Goal: Task Accomplishment & Management: Manage account settings

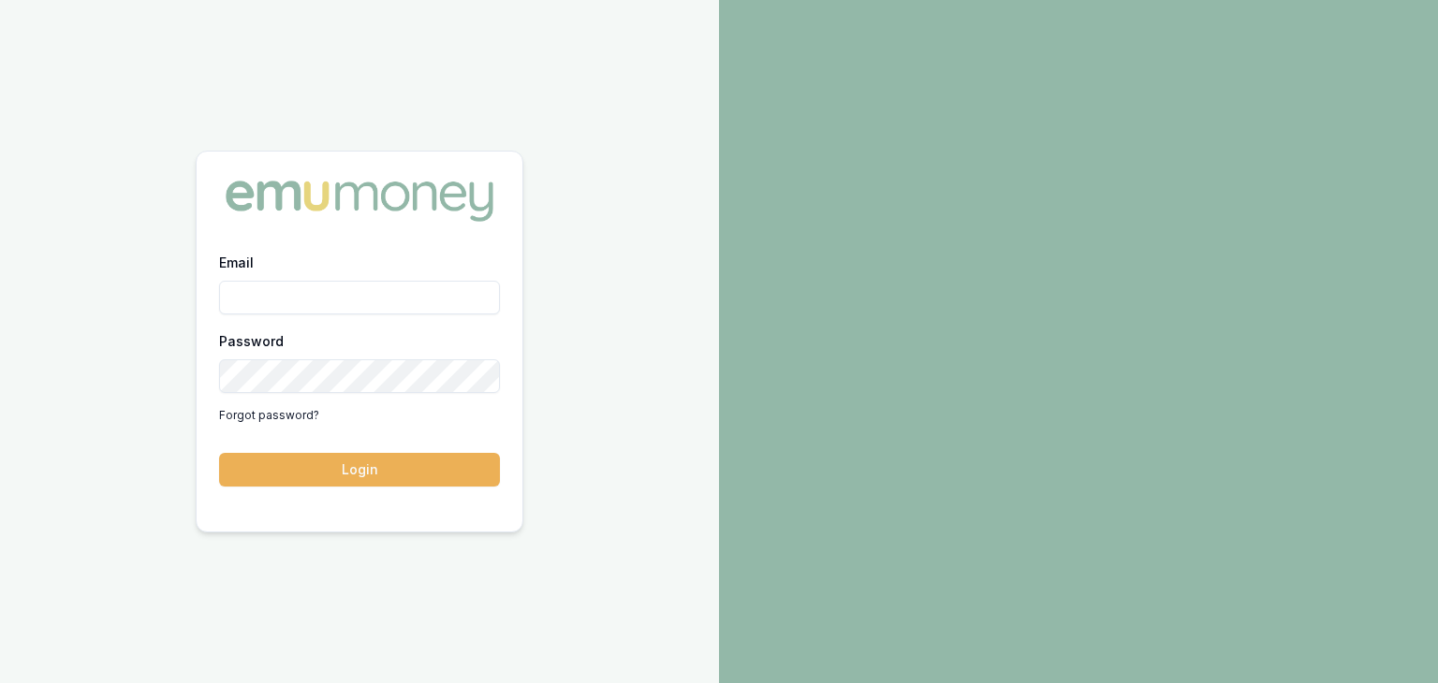
click at [262, 289] on input "Email" at bounding box center [359, 298] width 281 height 34
type input "baron.ketterman@emumoney.com.au"
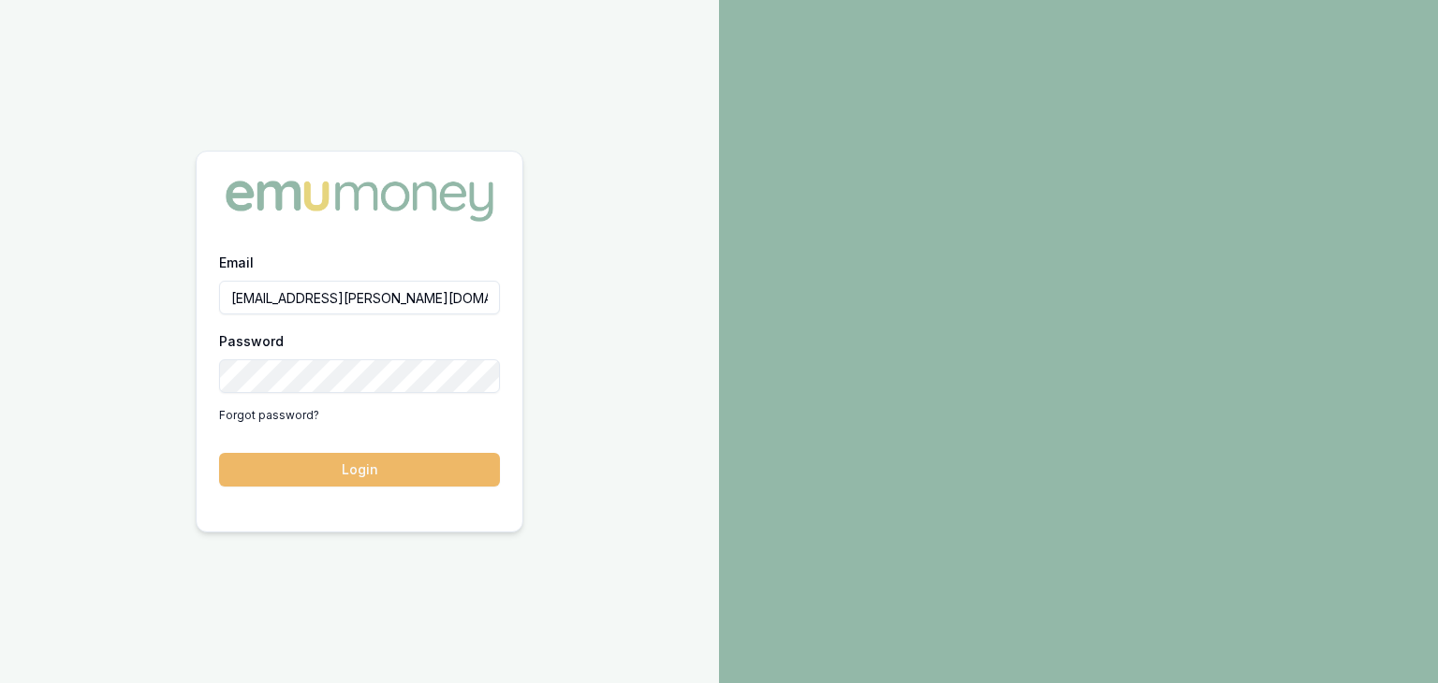
click at [423, 465] on button "Login" at bounding box center [359, 470] width 281 height 34
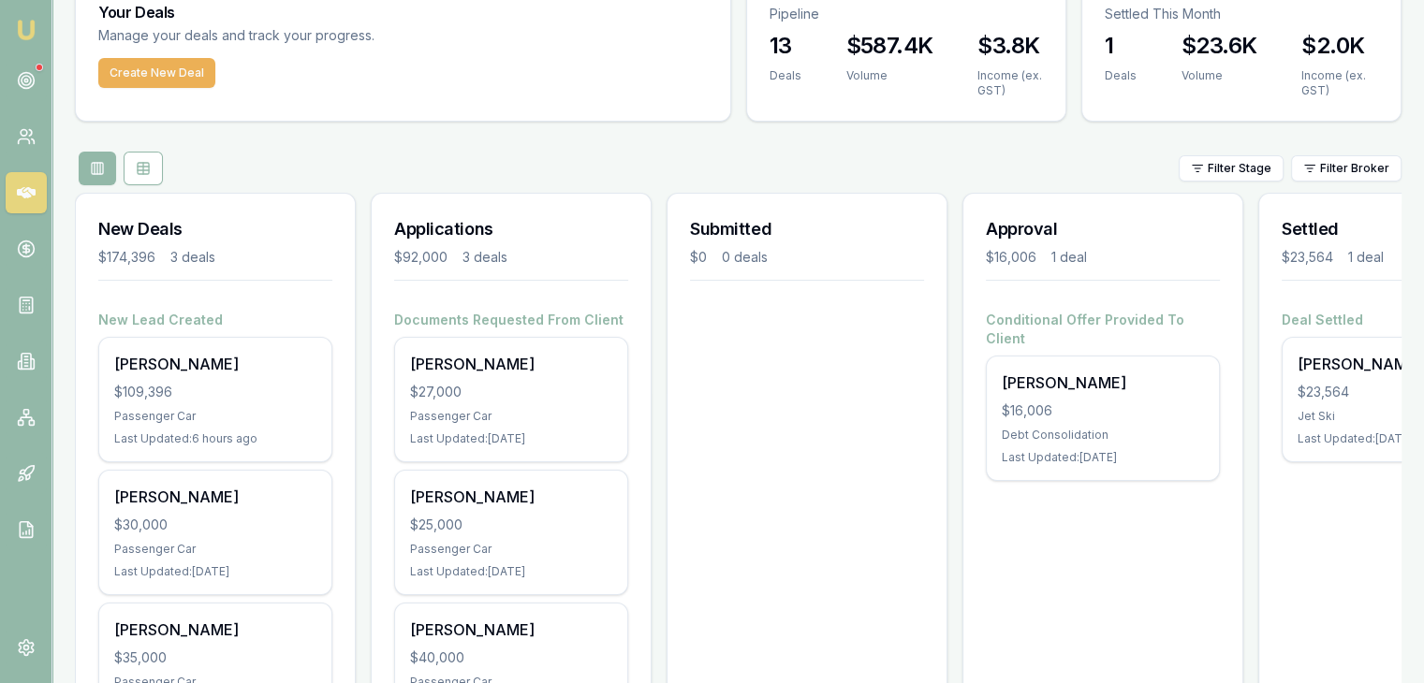
scroll to position [187, 0]
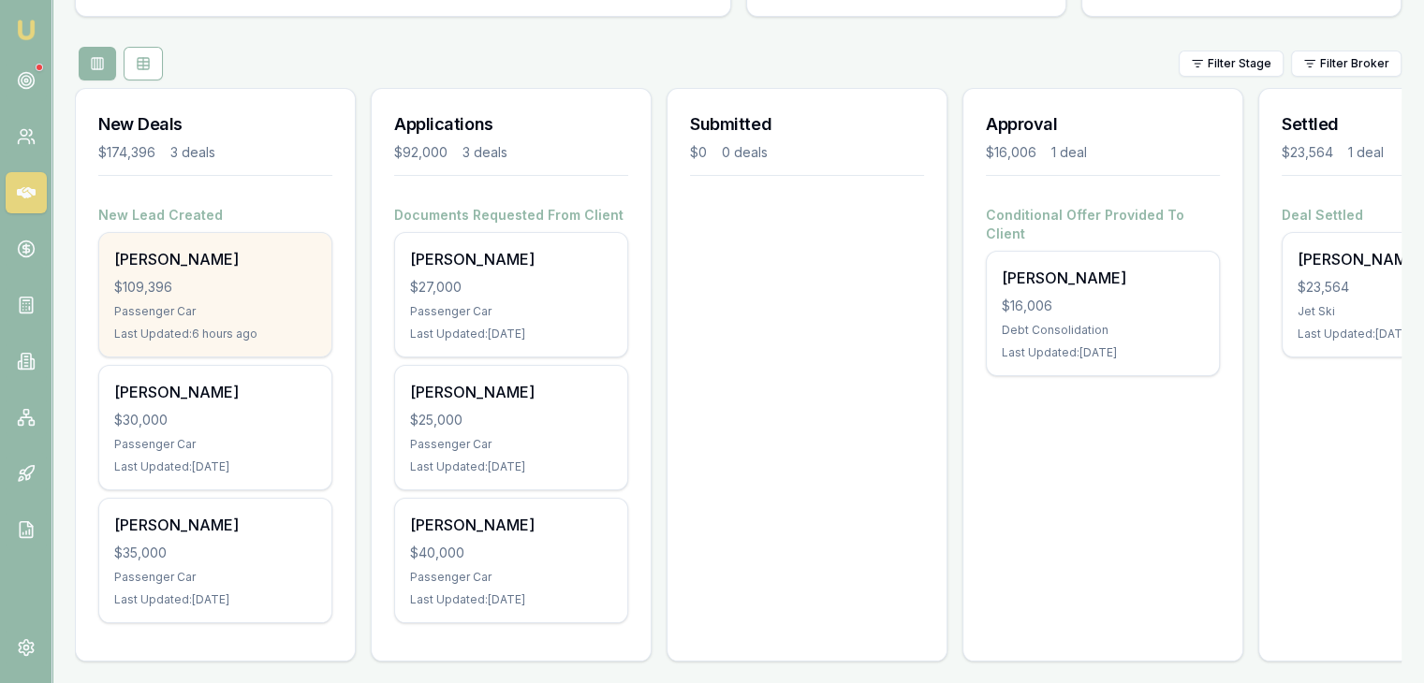
click at [206, 314] on div "Passenger Car" at bounding box center [215, 311] width 202 height 15
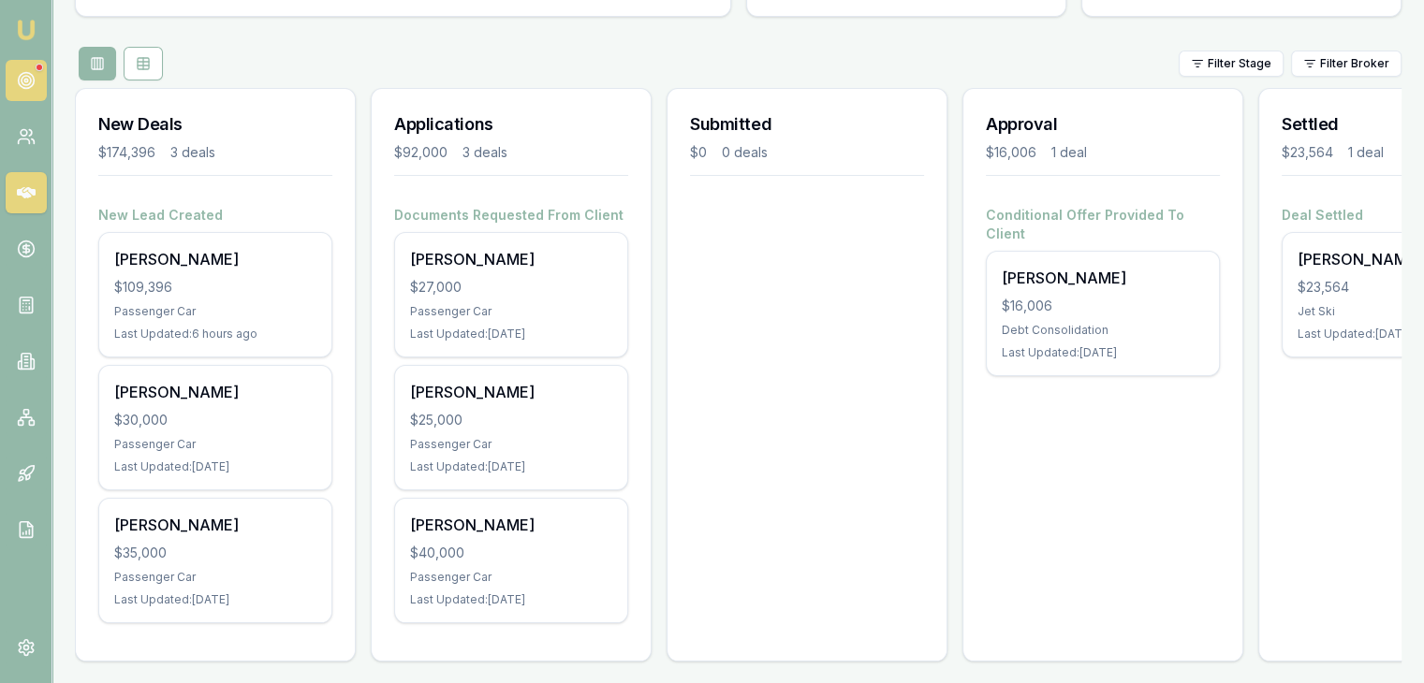
click at [17, 74] on icon at bounding box center [26, 80] width 19 height 19
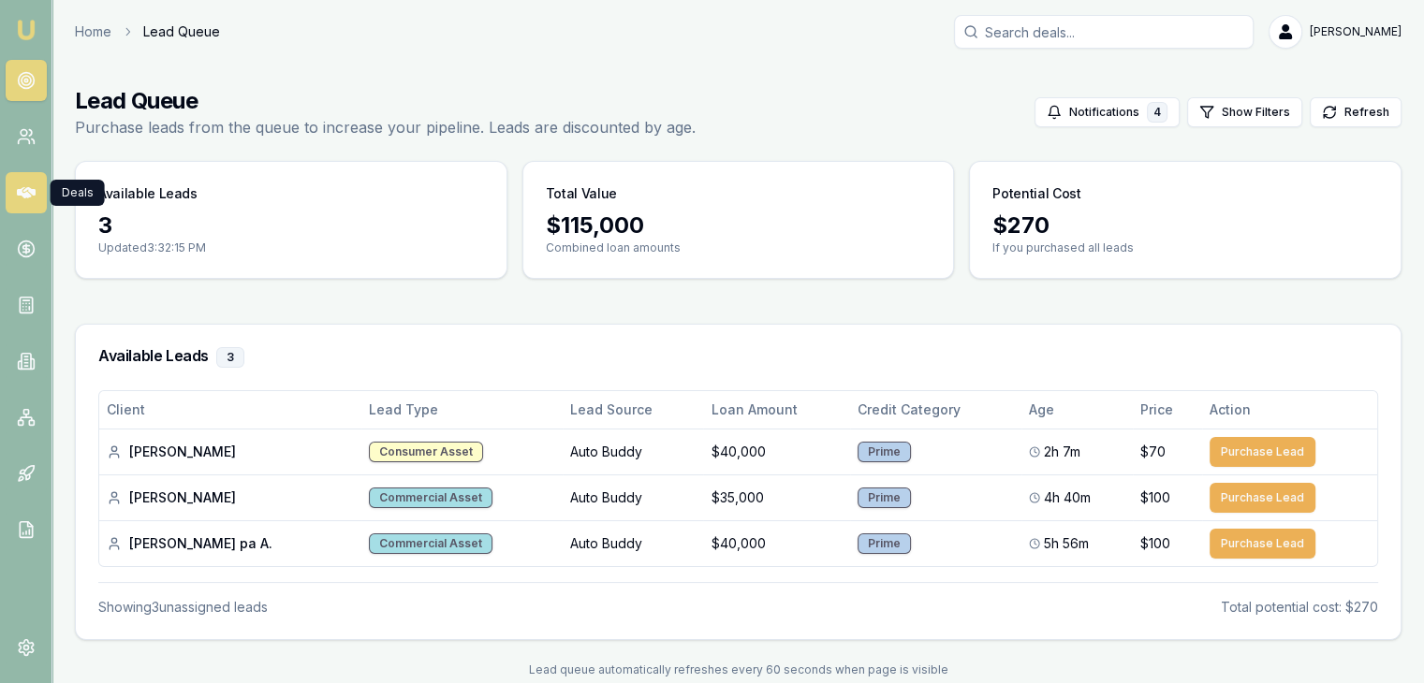
click at [12, 195] on link at bounding box center [26, 192] width 41 height 41
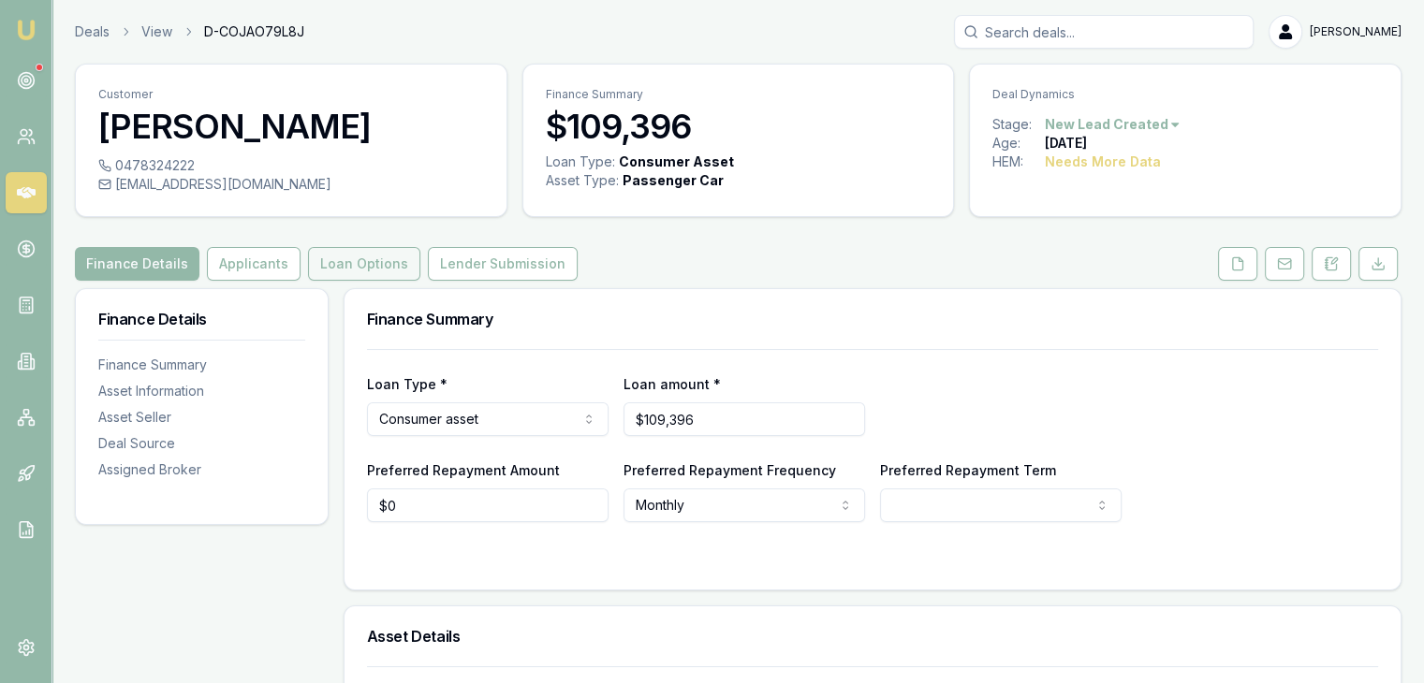
click at [363, 259] on button "Loan Options" at bounding box center [364, 264] width 112 height 34
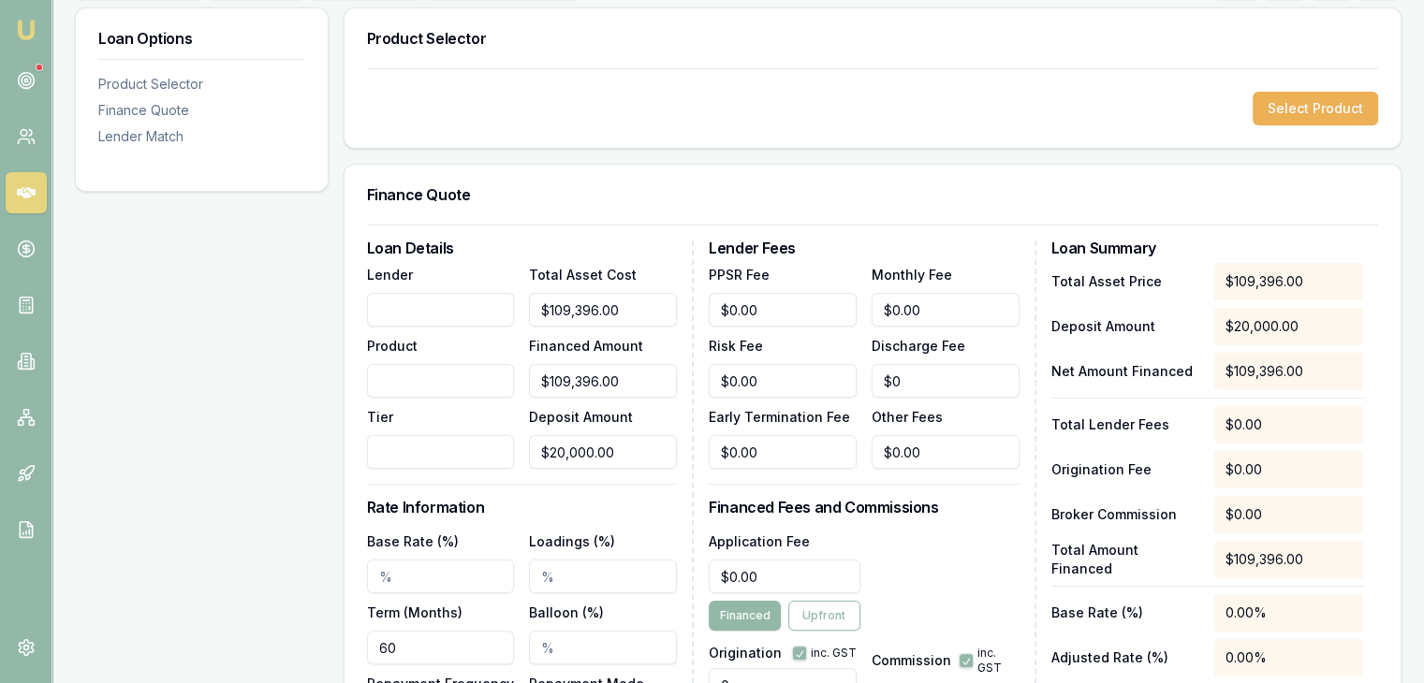
scroll to position [468, 0]
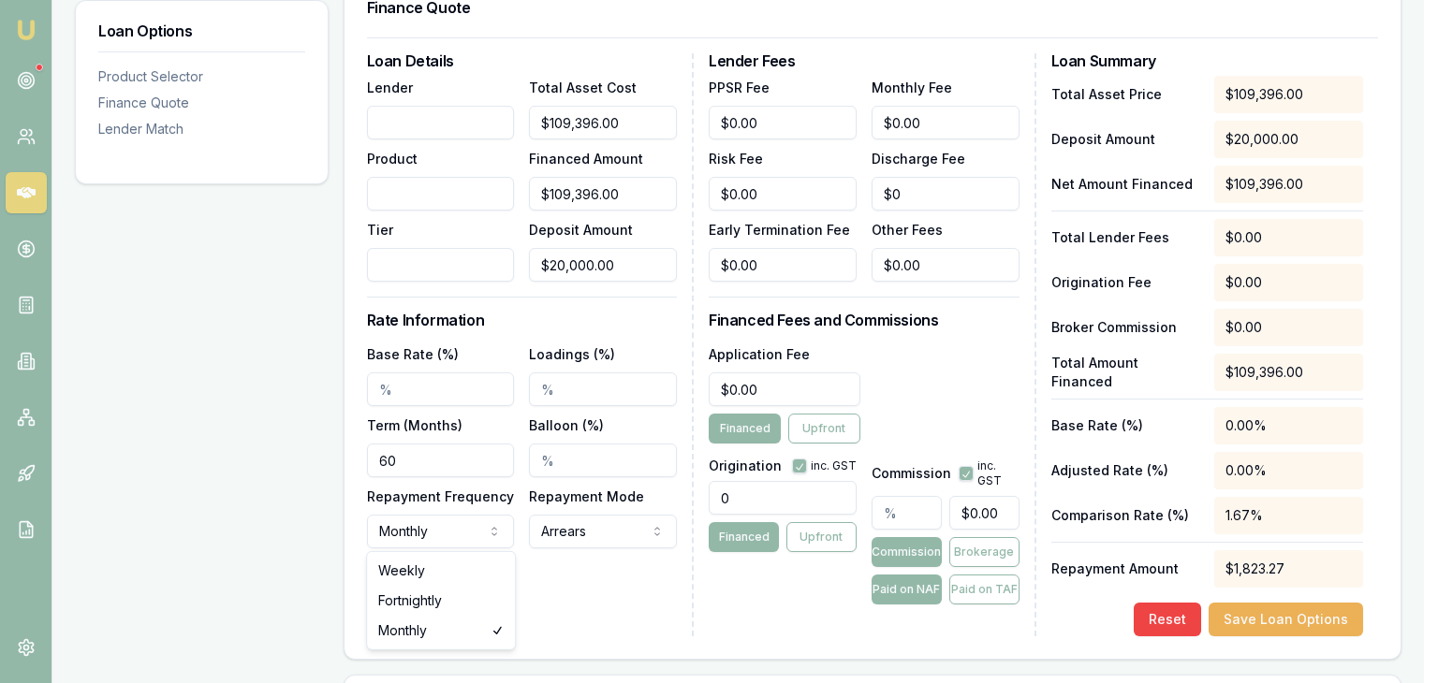
select select "WEEKLY"
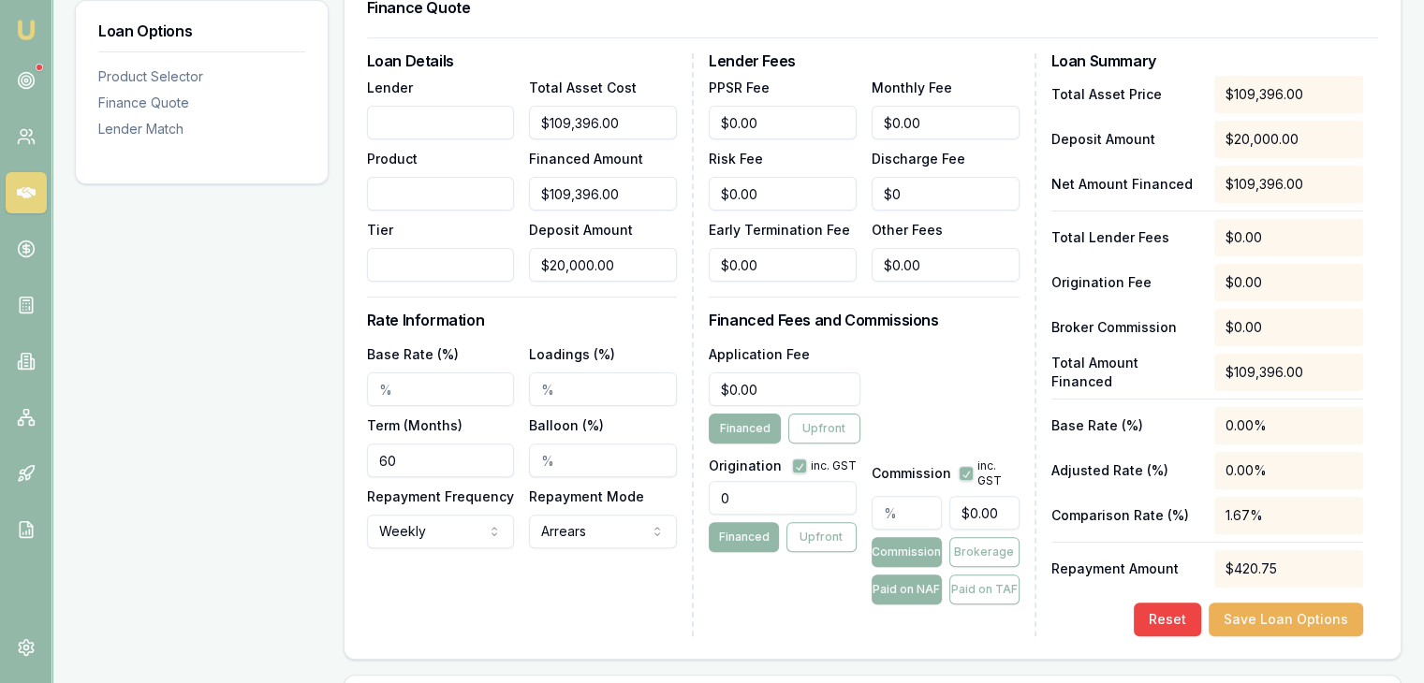
click at [420, 373] on input "Base Rate (%)" at bounding box center [441, 390] width 148 height 34
type input "6.09%"
click at [735, 496] on input "0" at bounding box center [783, 498] width 148 height 34
drag, startPoint x: 740, startPoint y: 497, endPoint x: 705, endPoint y: 501, distance: 34.8
click at [705, 501] on div "Loan Details Lender Product Tier Total Asset Cost $109,396.00 Financed Amount $…" at bounding box center [872, 344] width 1011 height 583
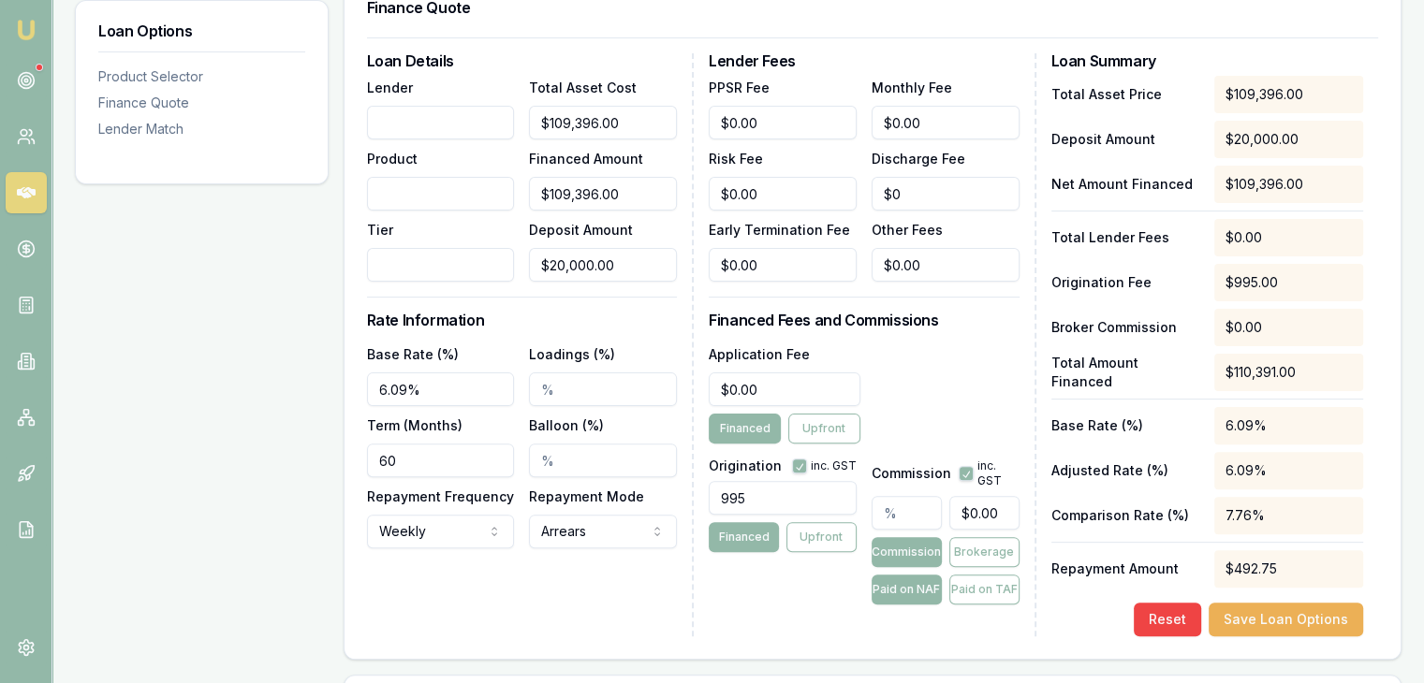
type input "995.00"
click at [554, 396] on input "Loadings (%)" at bounding box center [603, 390] width 148 height 34
click at [592, 388] on input "2.00%" at bounding box center [603, 390] width 148 height 34
type input "2"
click at [891, 513] on input "text" at bounding box center [907, 513] width 70 height 34
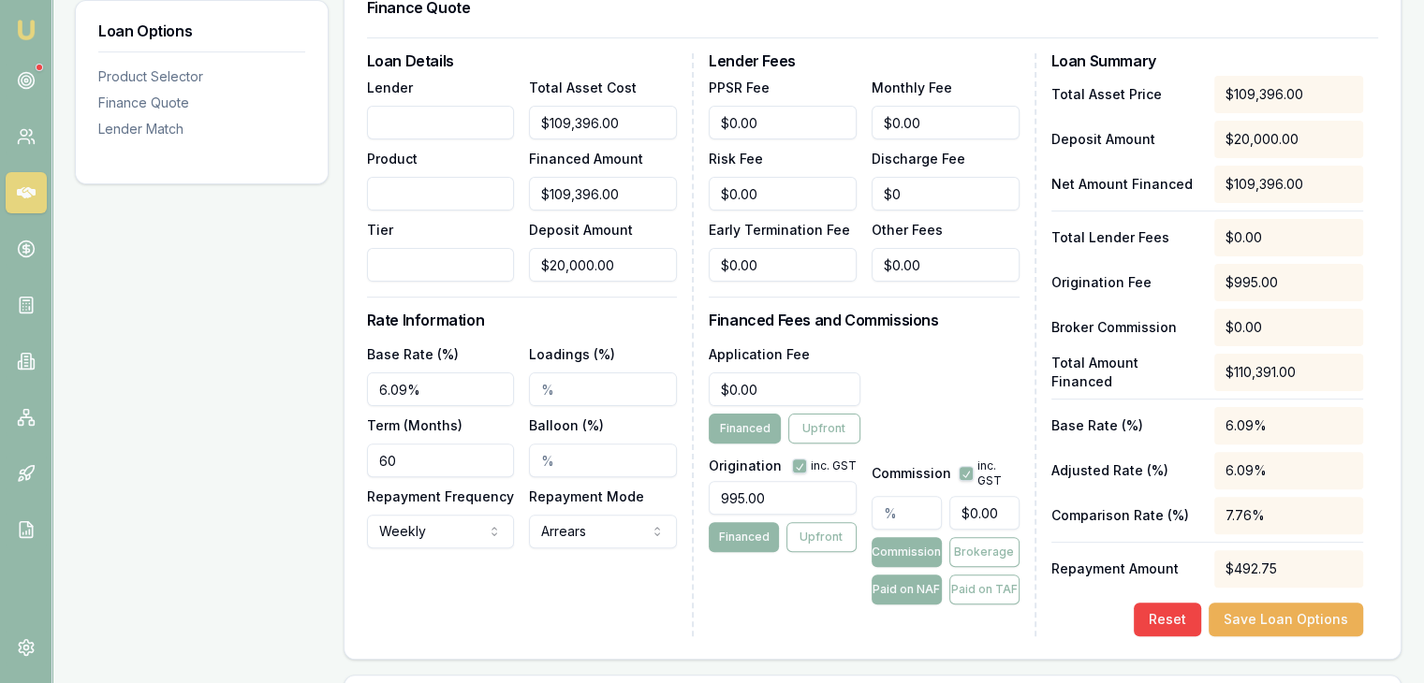
type input "0"
click at [962, 513] on input "0" at bounding box center [984, 513] width 70 height 34
type input "0.011186182826972126"
type input "100"
type input "1.1186182826972124"
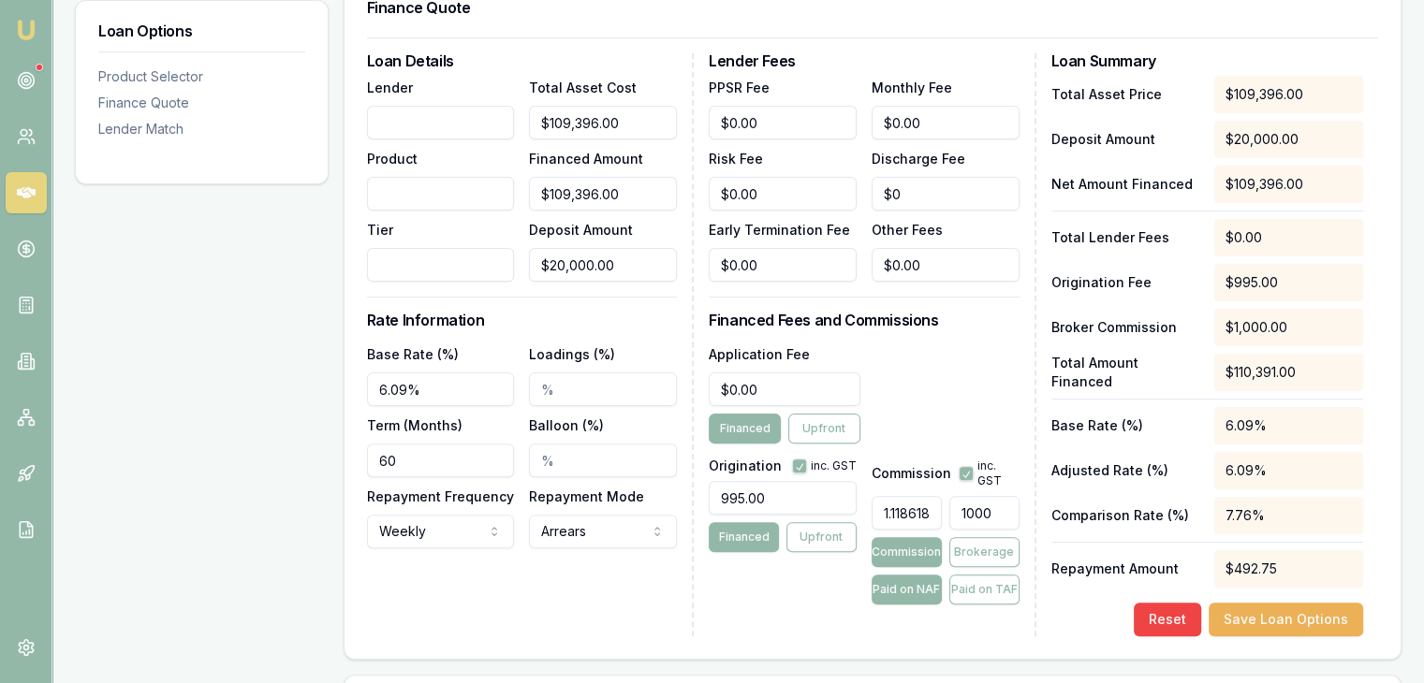
type input "1000"
type input "$1,223.72"
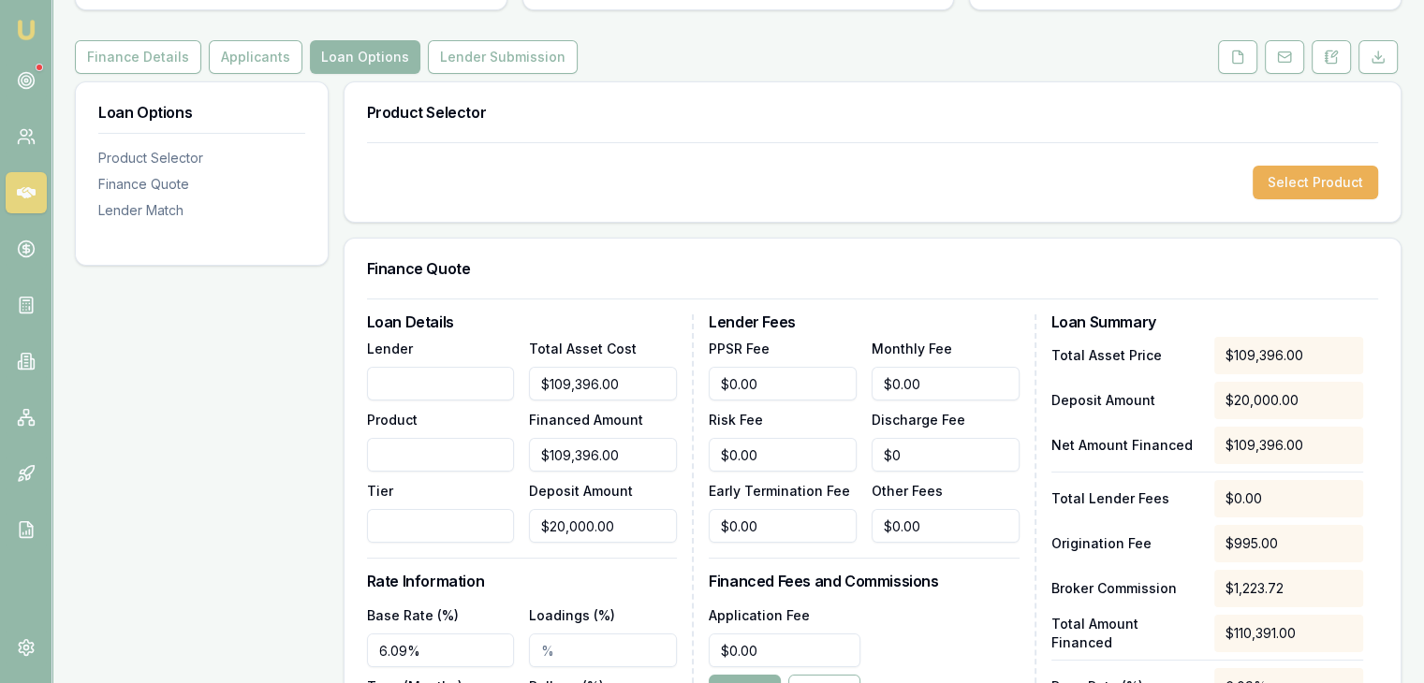
scroll to position [187, 0]
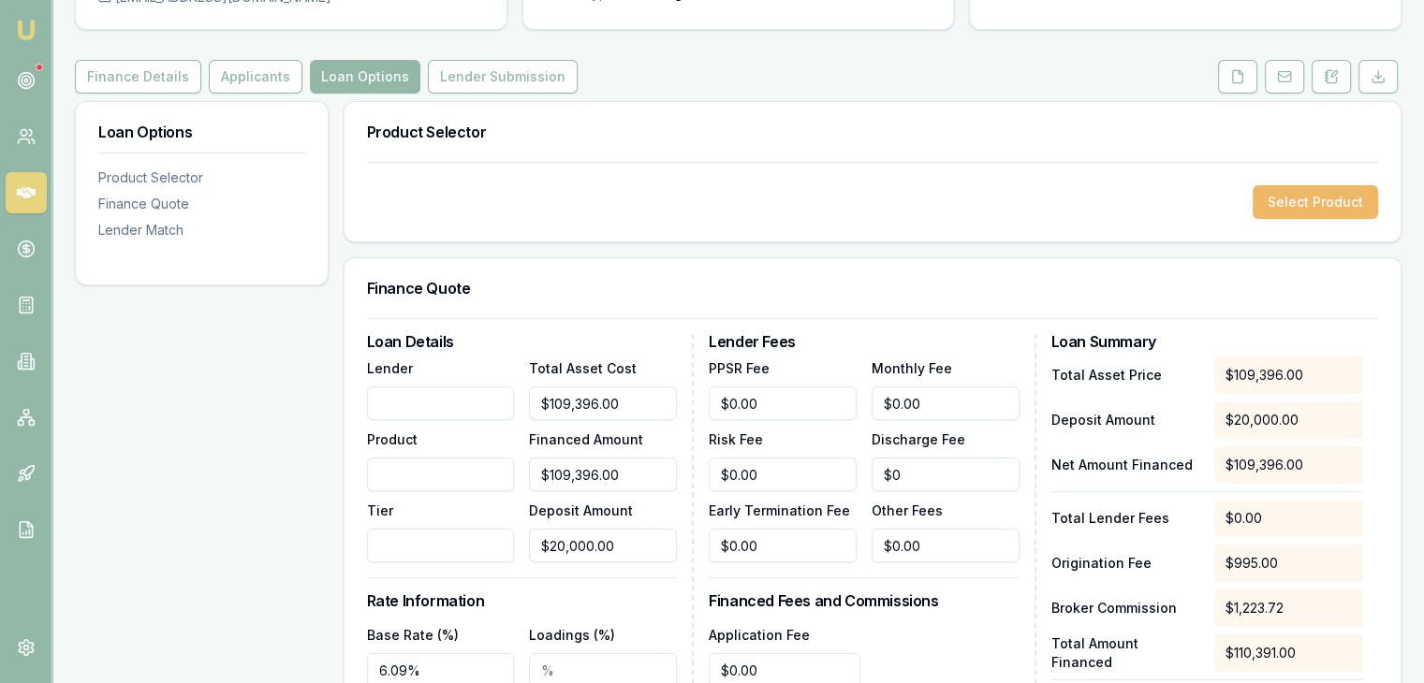
click at [1281, 199] on button "Select Product" at bounding box center [1315, 202] width 125 height 34
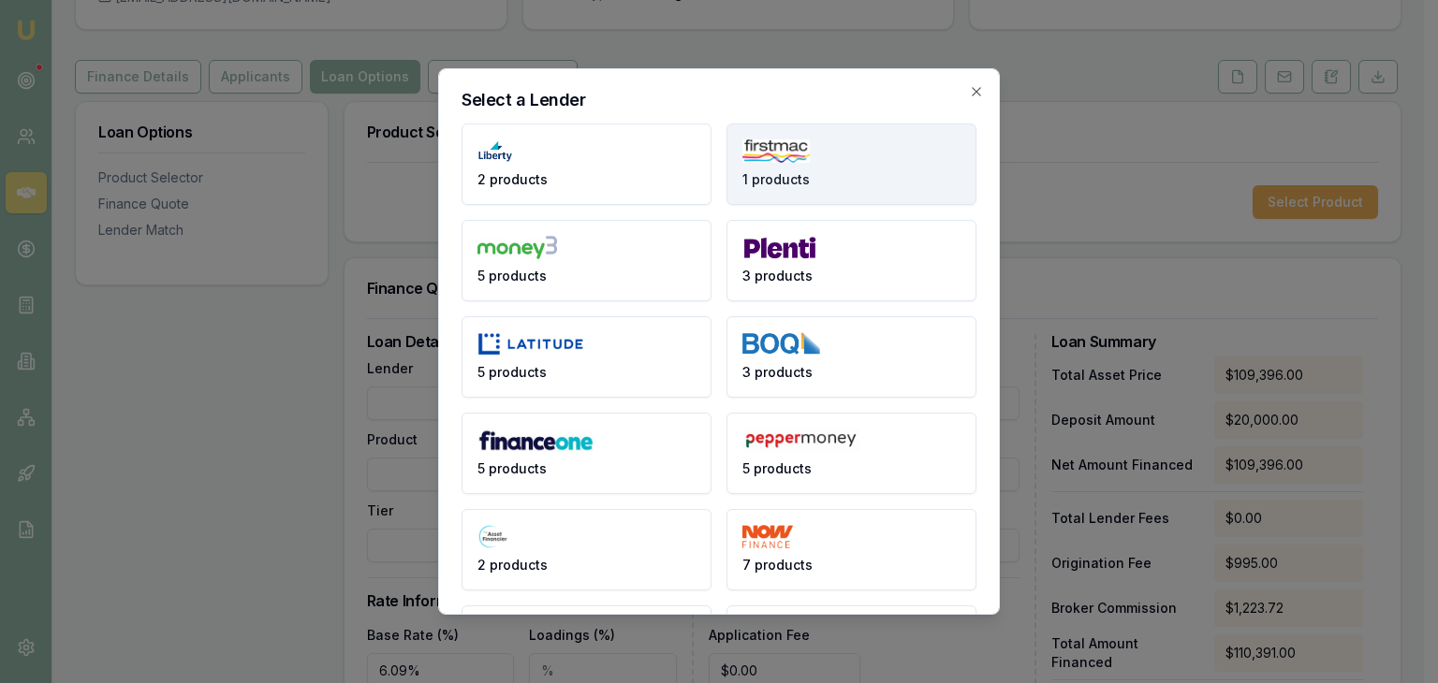
click at [777, 173] on span "1 products" at bounding box center [775, 179] width 67 height 19
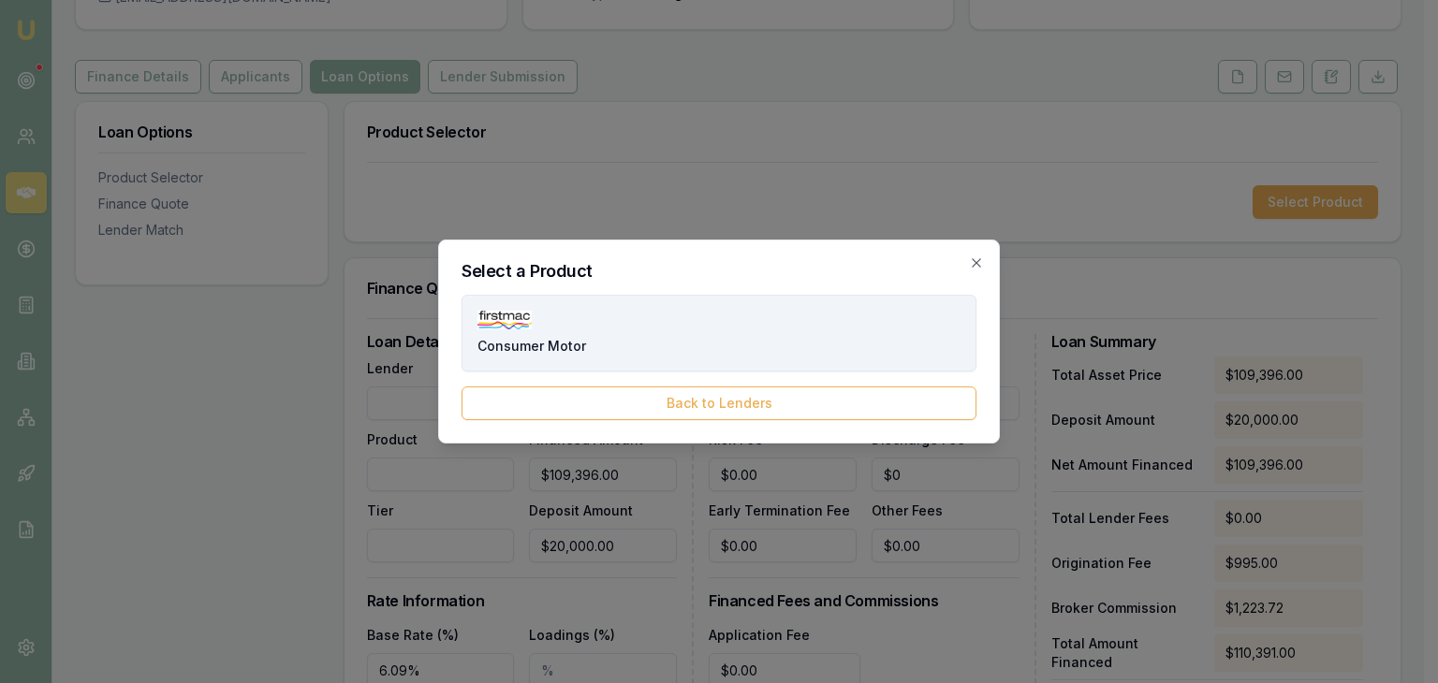
click at [626, 346] on button "Consumer Motor" at bounding box center [718, 333] width 515 height 77
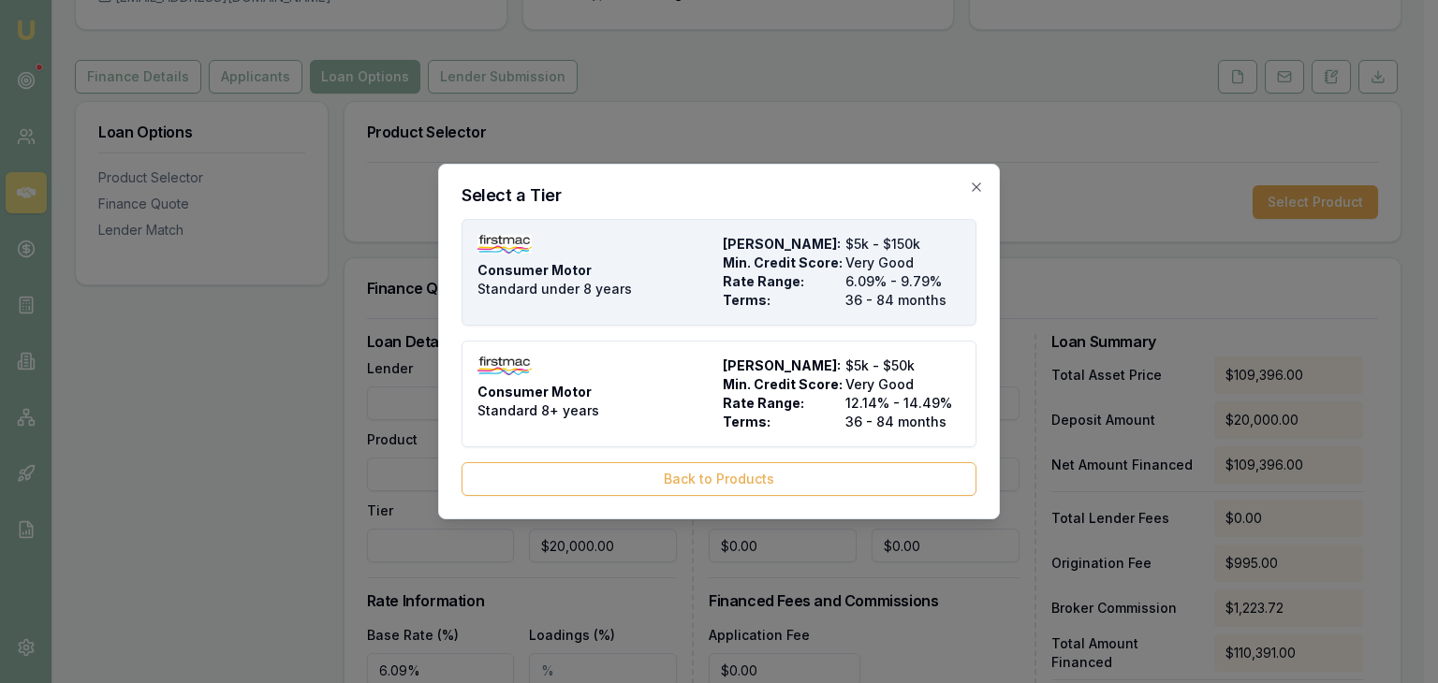
click at [666, 274] on div "Consumer Motor Standard under 8 years" at bounding box center [596, 272] width 238 height 75
select select "MONTHLY"
type input "Firstmac"
type input "Consumer Motor"
type input "Standard under 8 years"
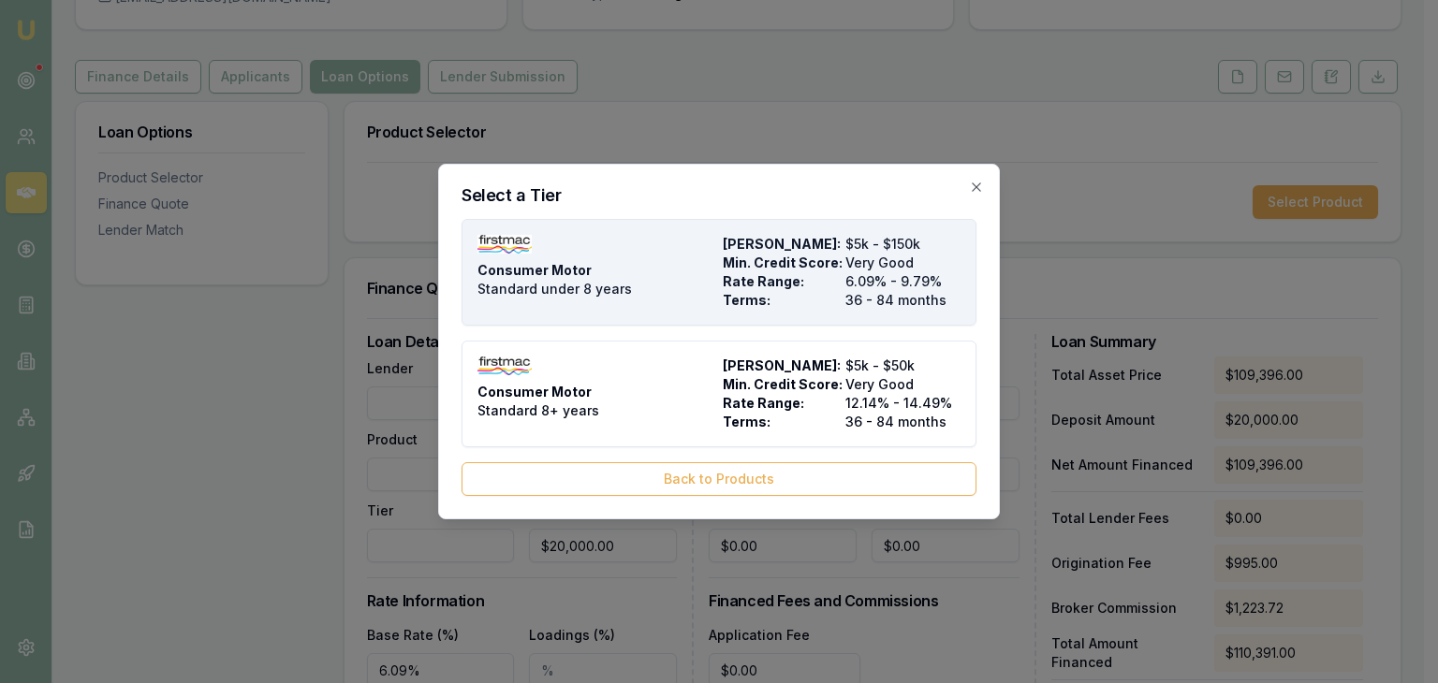
type input "36"
type input "$8.00"
type input "$700.00"
type input "$499.00"
type input "0"
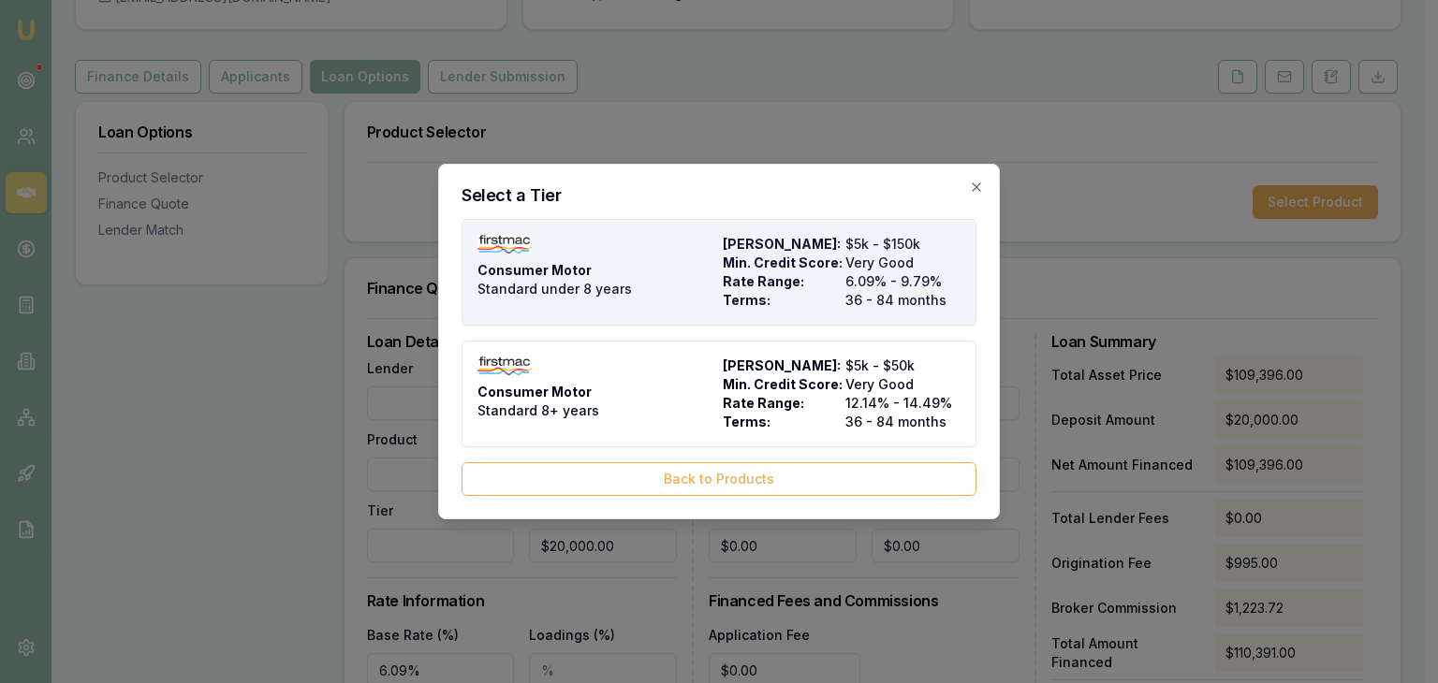
type input "3.5"
type input "$3,828.86"
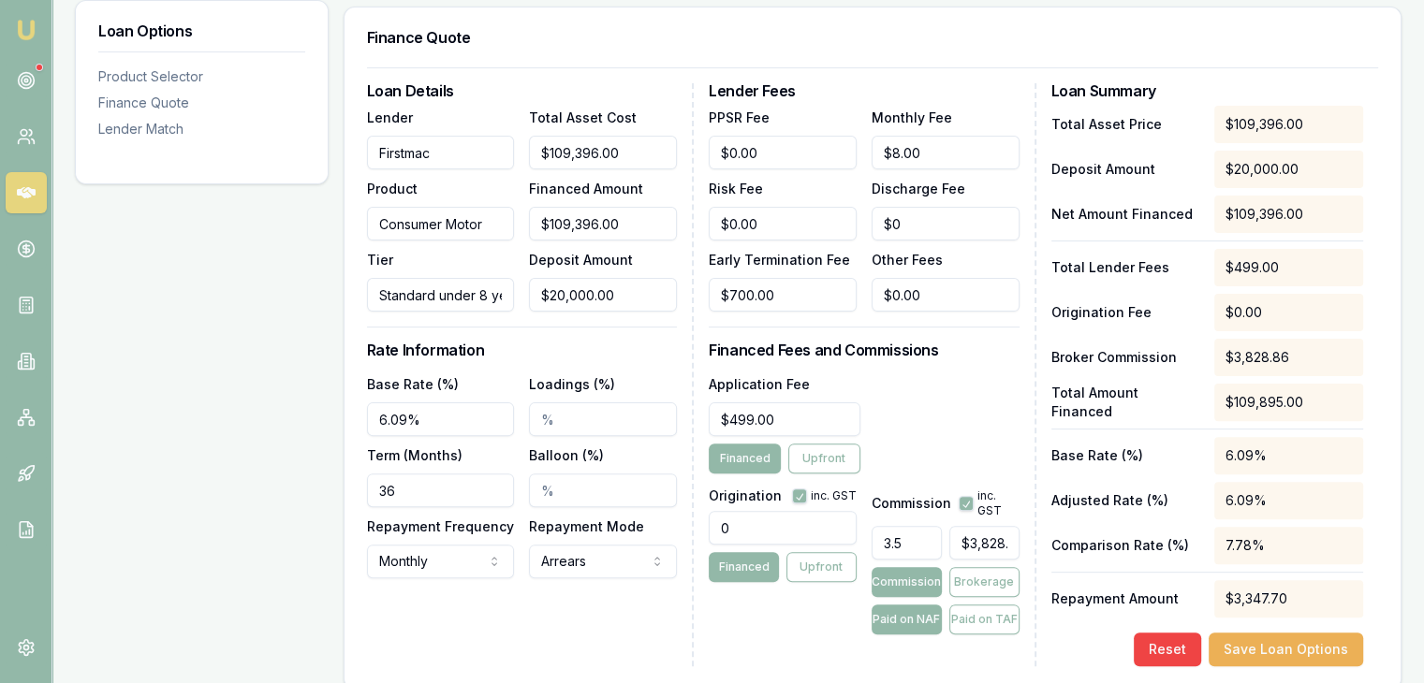
scroll to position [562, 0]
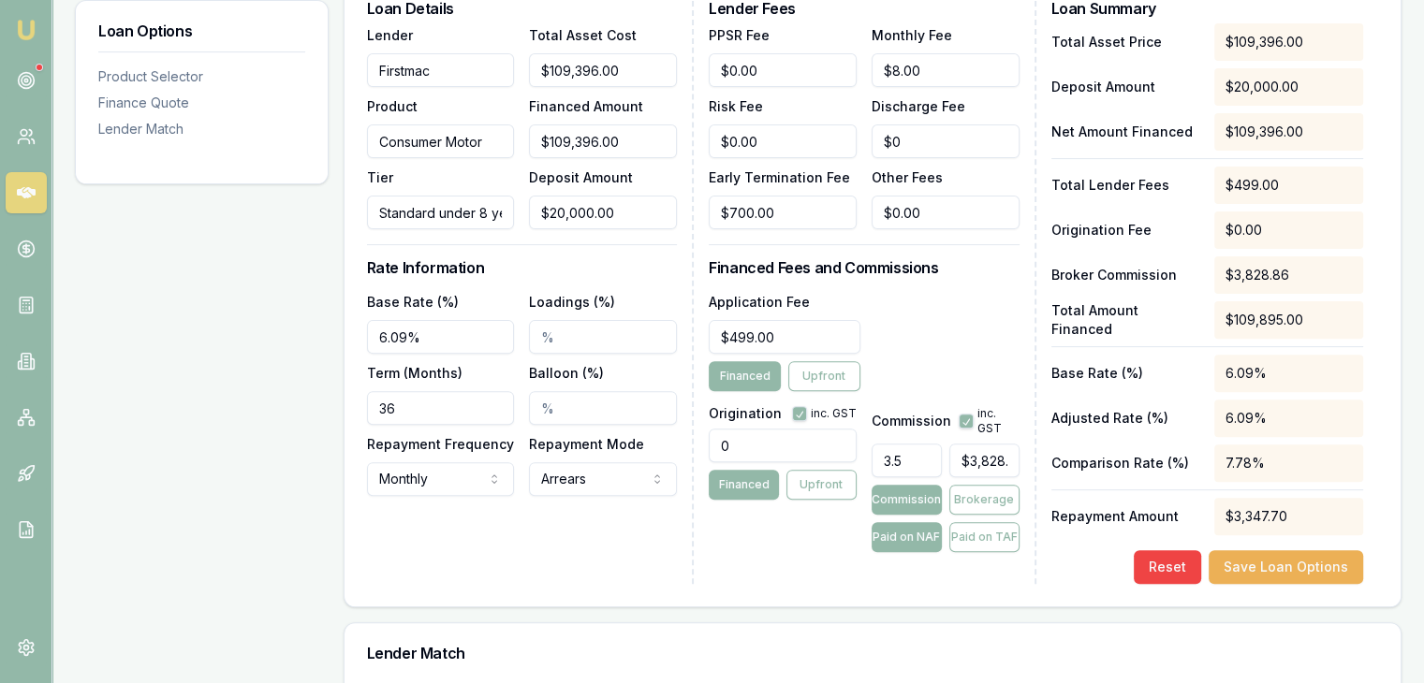
click at [416, 409] on input "36" at bounding box center [441, 408] width 148 height 34
drag, startPoint x: 418, startPoint y: 405, endPoint x: 303, endPoint y: 403, distance: 114.2
click at [303, 403] on div "Loan Options Product Selector Finance Quote Lender Match Product Selector Consu…" at bounding box center [738, 243] width 1326 height 1033
type input "60"
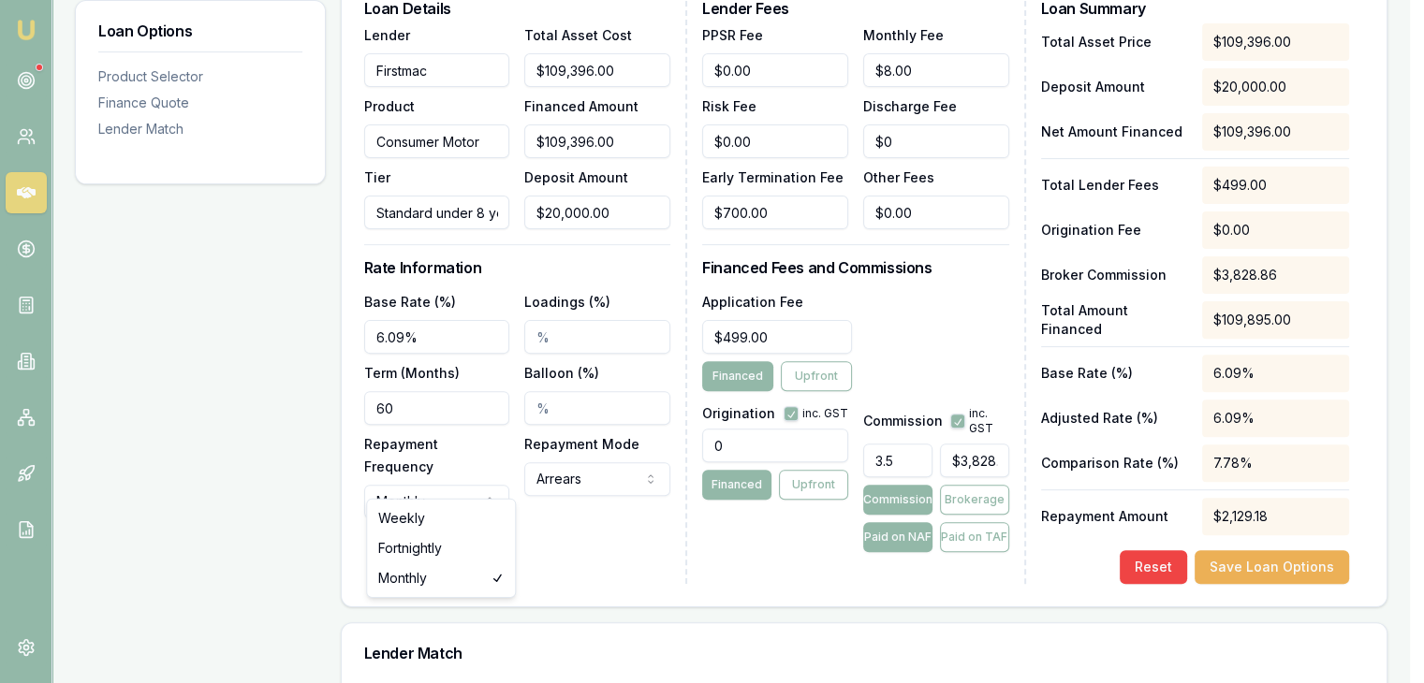
select select "WEEKLY"
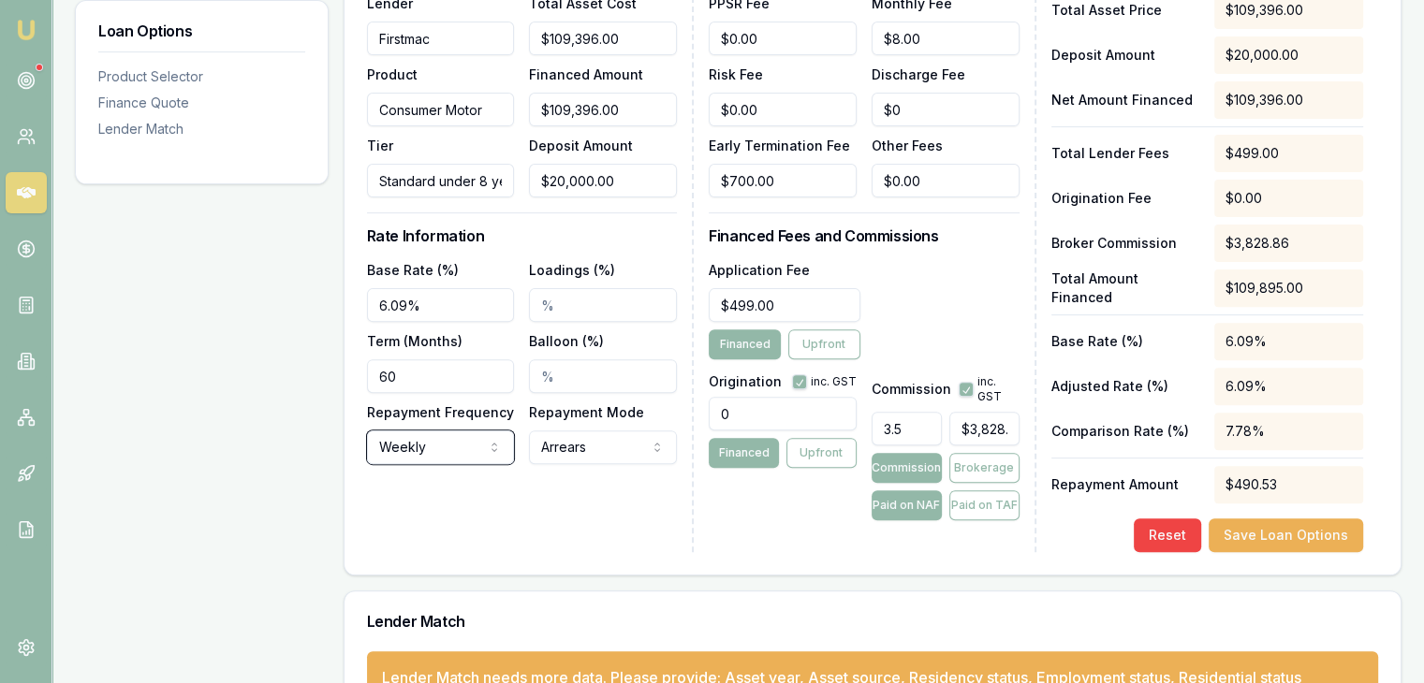
scroll to position [652, 0]
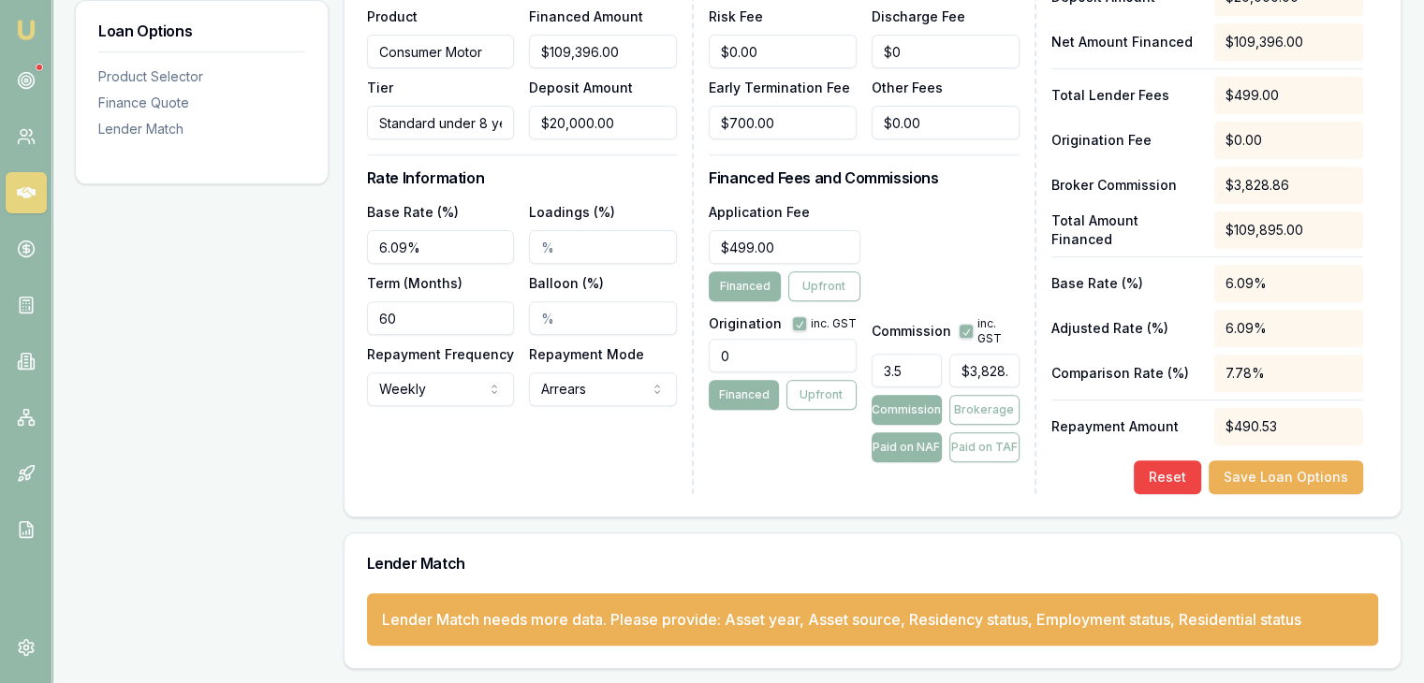
drag, startPoint x: 751, startPoint y: 358, endPoint x: 696, endPoint y: 353, distance: 55.4
click at [696, 353] on div "Loan Details Lender Firstmac Product Consumer Motor Tier Standard under 8 years…" at bounding box center [872, 202] width 1011 height 583
type input "995.00"
click at [1014, 368] on input "3828.86" at bounding box center [984, 371] width 70 height 34
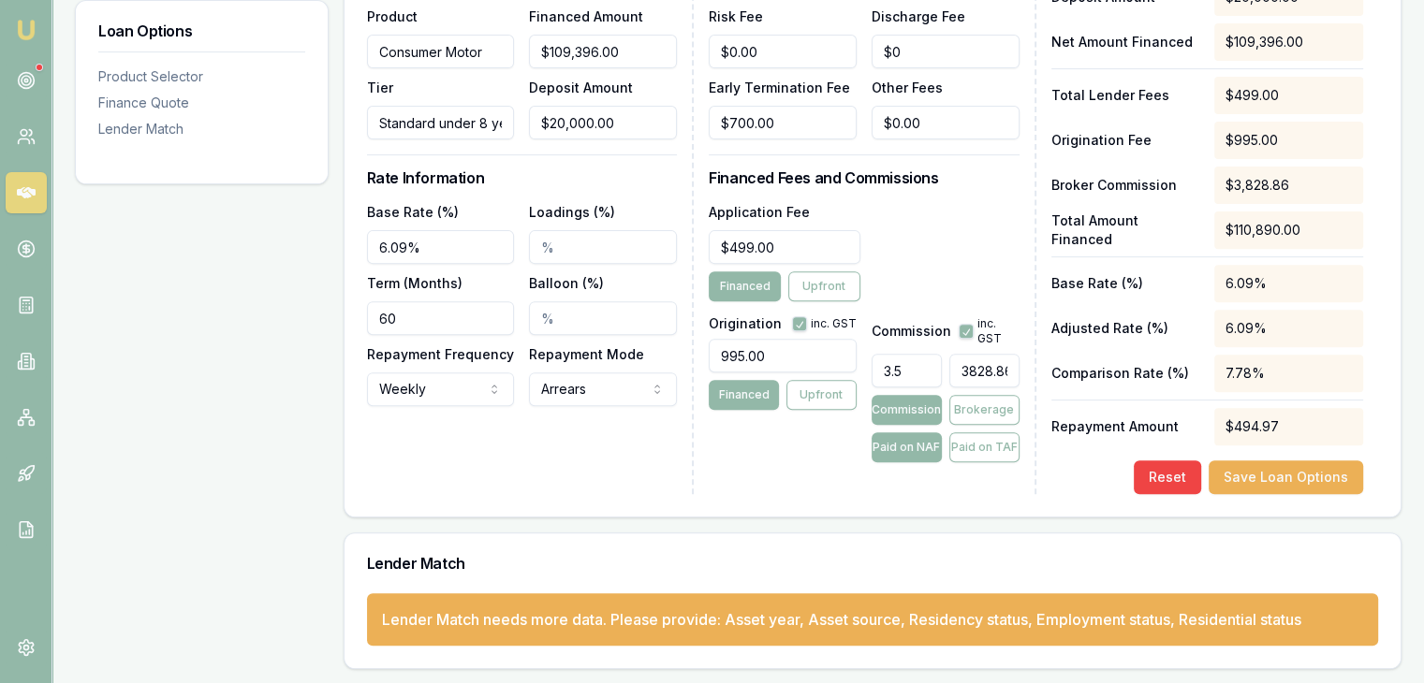
drag, startPoint x: 1014, startPoint y: 368, endPoint x: 926, endPoint y: 381, distance: 89.0
click at [926, 381] on div "3.5 3828.86" at bounding box center [946, 366] width 148 height 41
type input "1"
type input "0.011186182826972126"
type input "10"
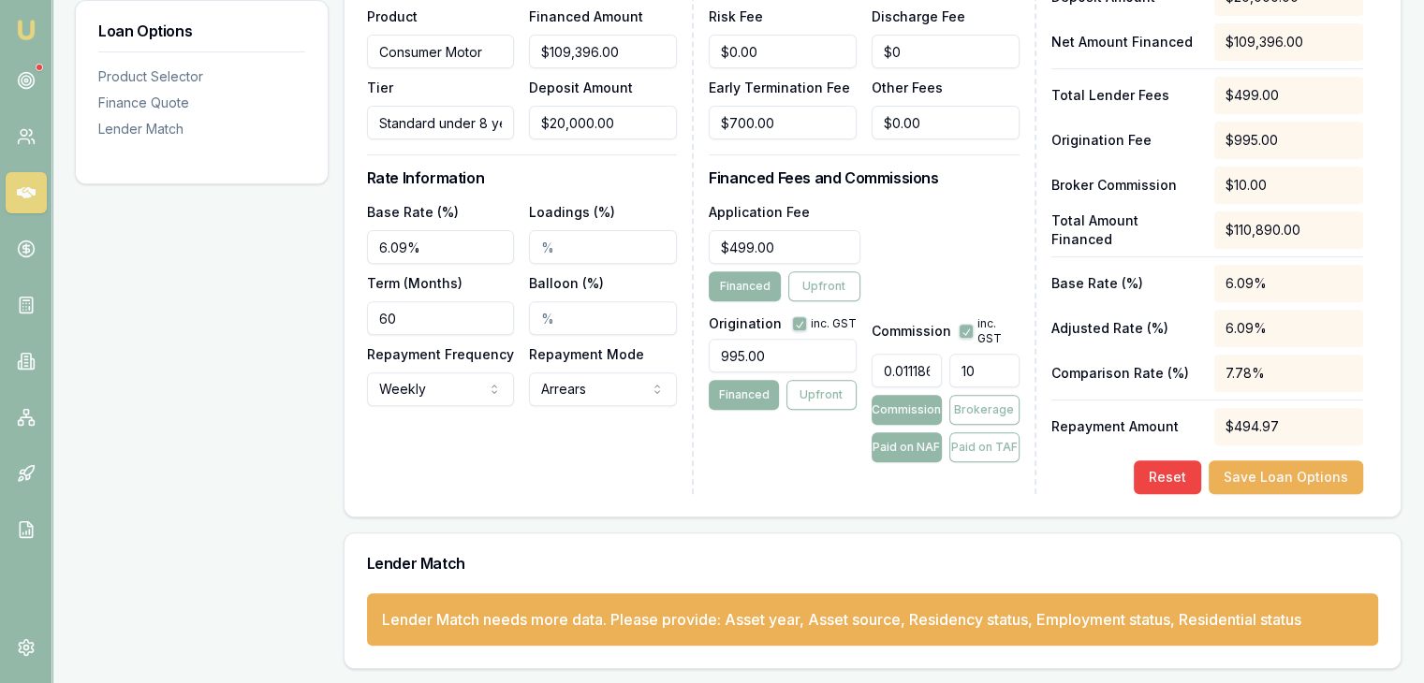
type input "0.11186182826972124"
type input "100"
type input "1.1186182826972124"
type input "$1,223.72"
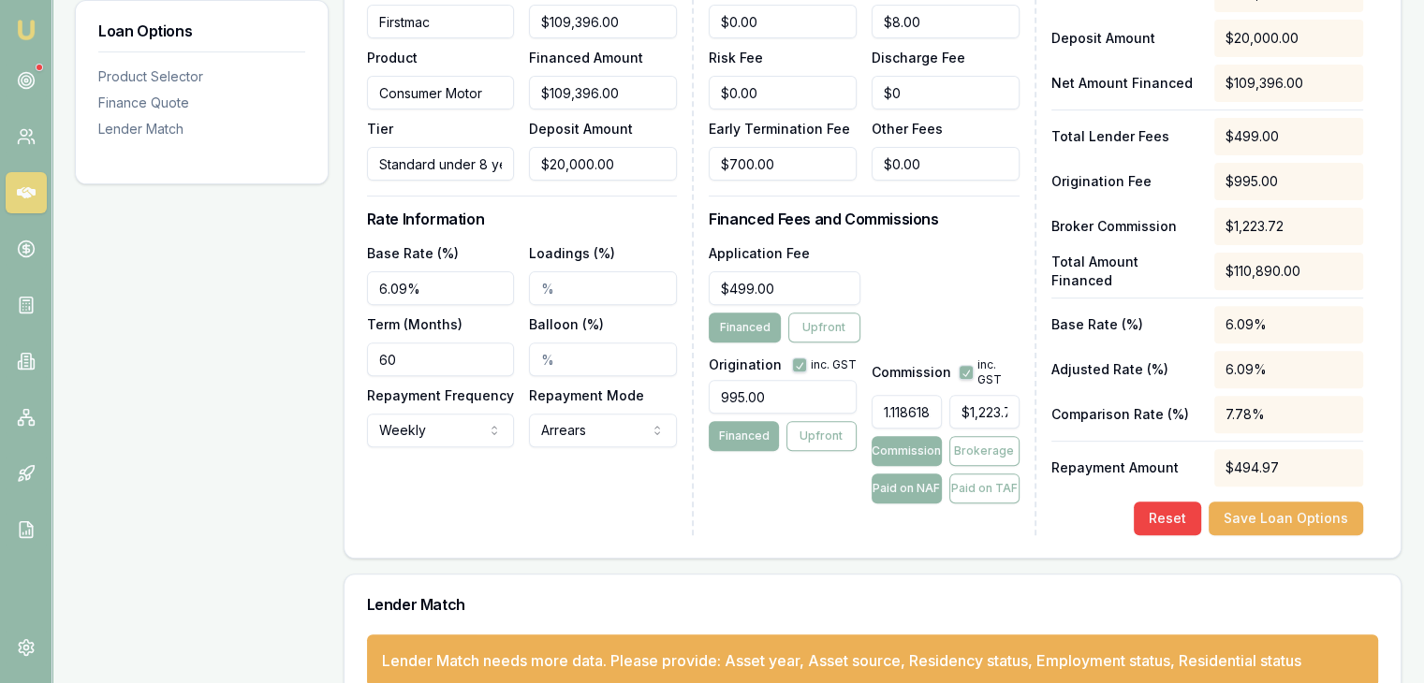
scroll to position [652, 0]
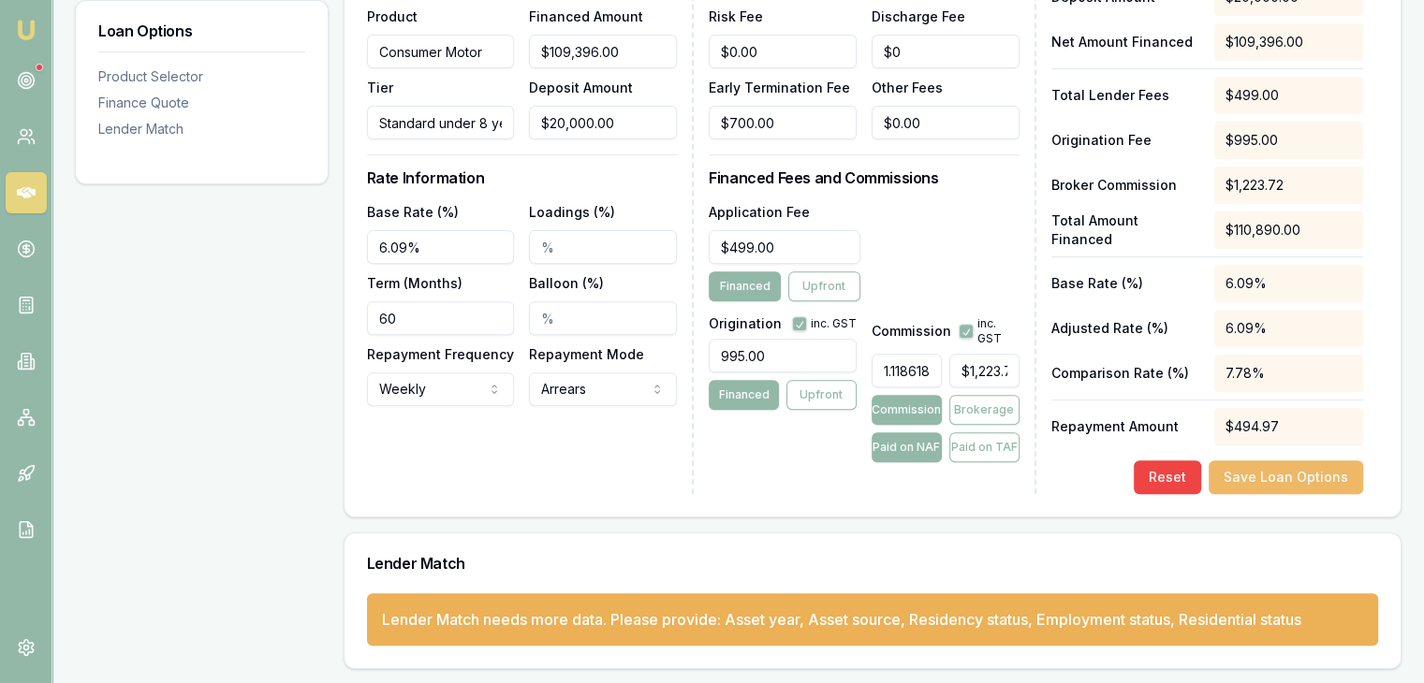
click at [1265, 476] on button "Save Loan Options" at bounding box center [1286, 478] width 154 height 34
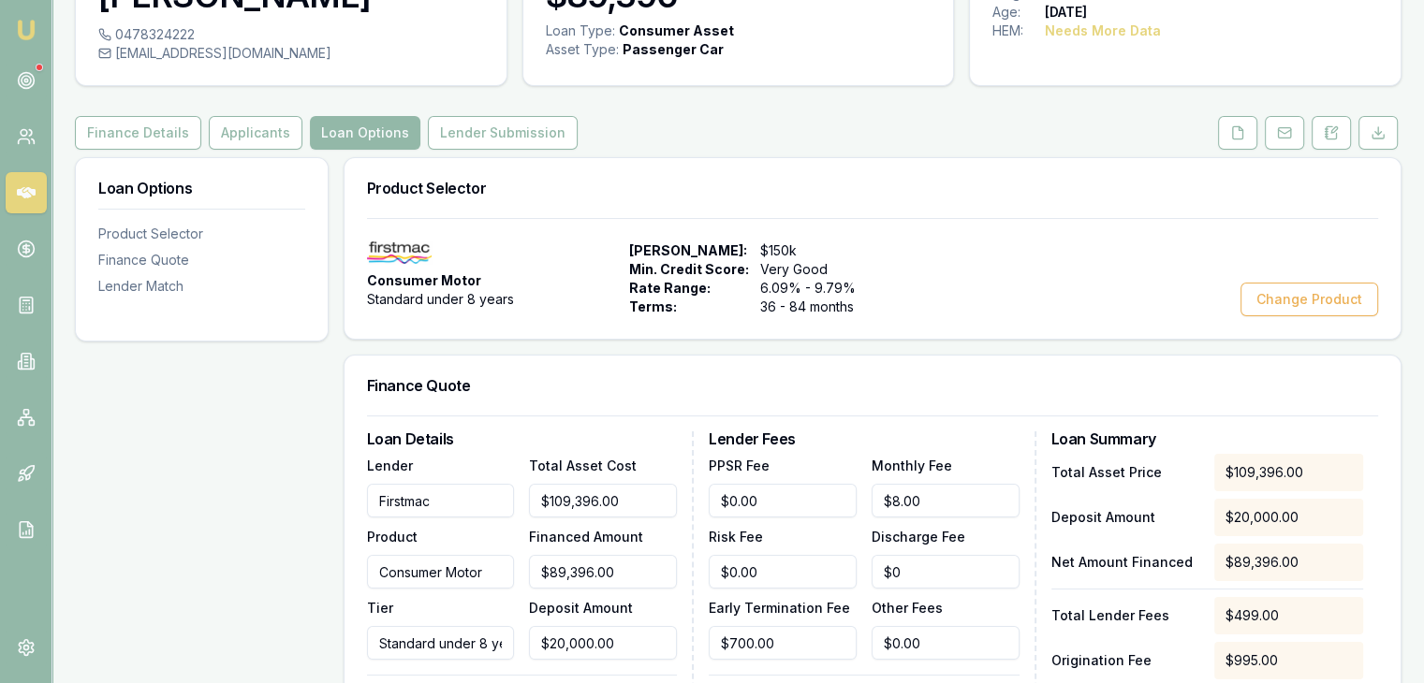
scroll to position [0, 0]
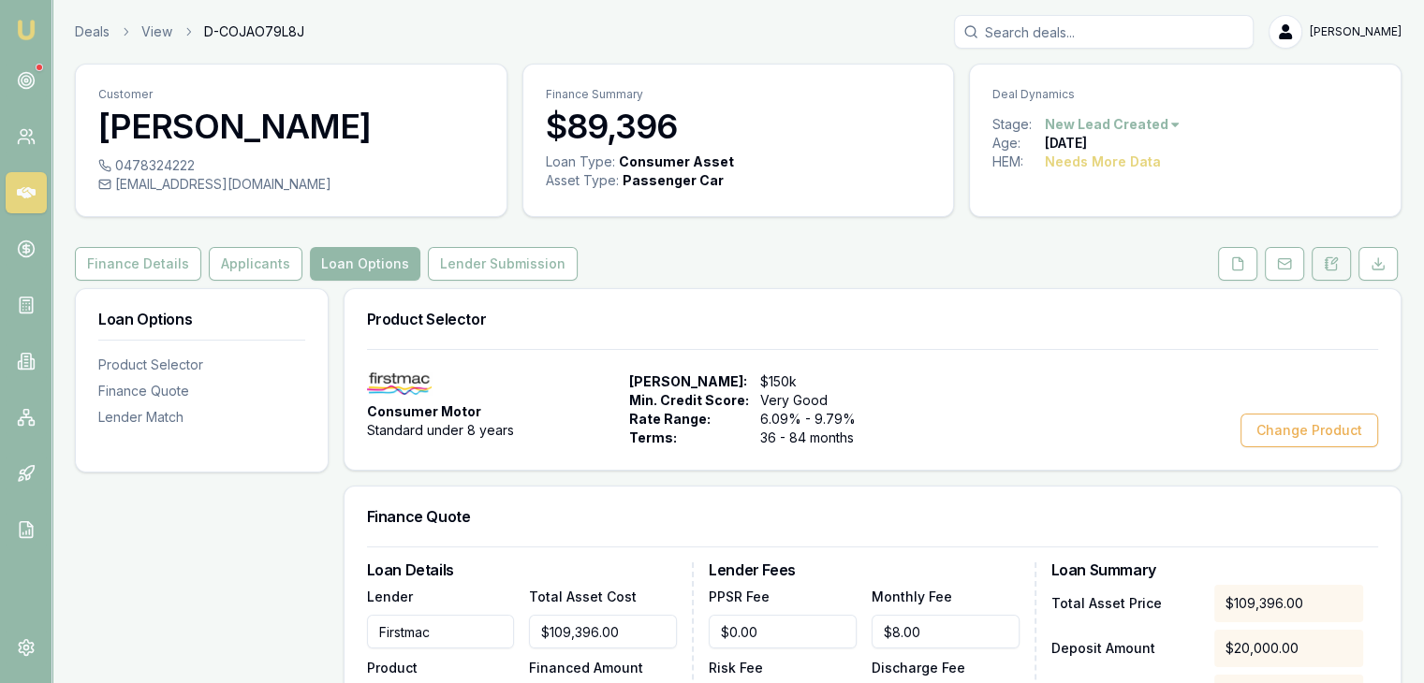
click at [1331, 264] on icon at bounding box center [1331, 263] width 15 height 15
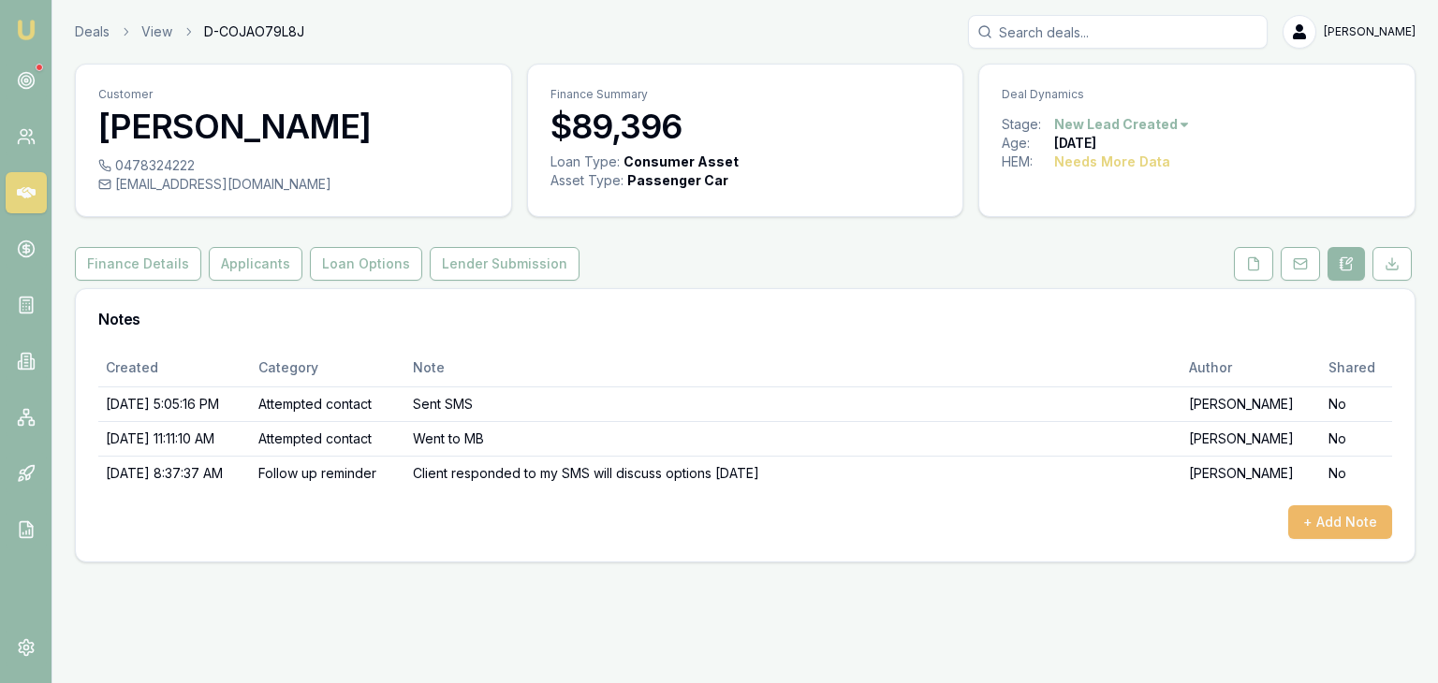
click at [1323, 520] on button "+ Add Note" at bounding box center [1340, 522] width 104 height 34
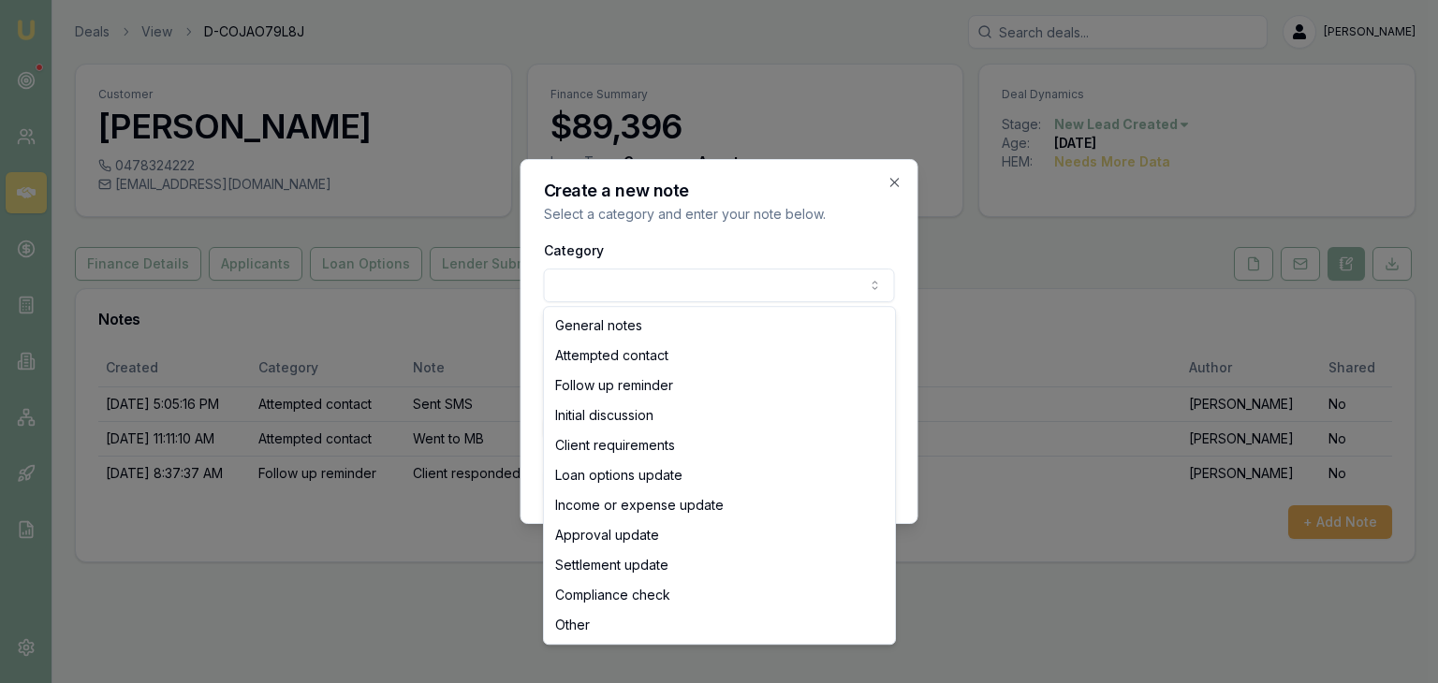
click at [626, 286] on body "Emu Broker Deals View D-COJAO79L8J Baron Ketterman Toggle Menu Customer Julian …" at bounding box center [719, 341] width 1438 height 683
select select "ATTEMPTED_CONTACT"
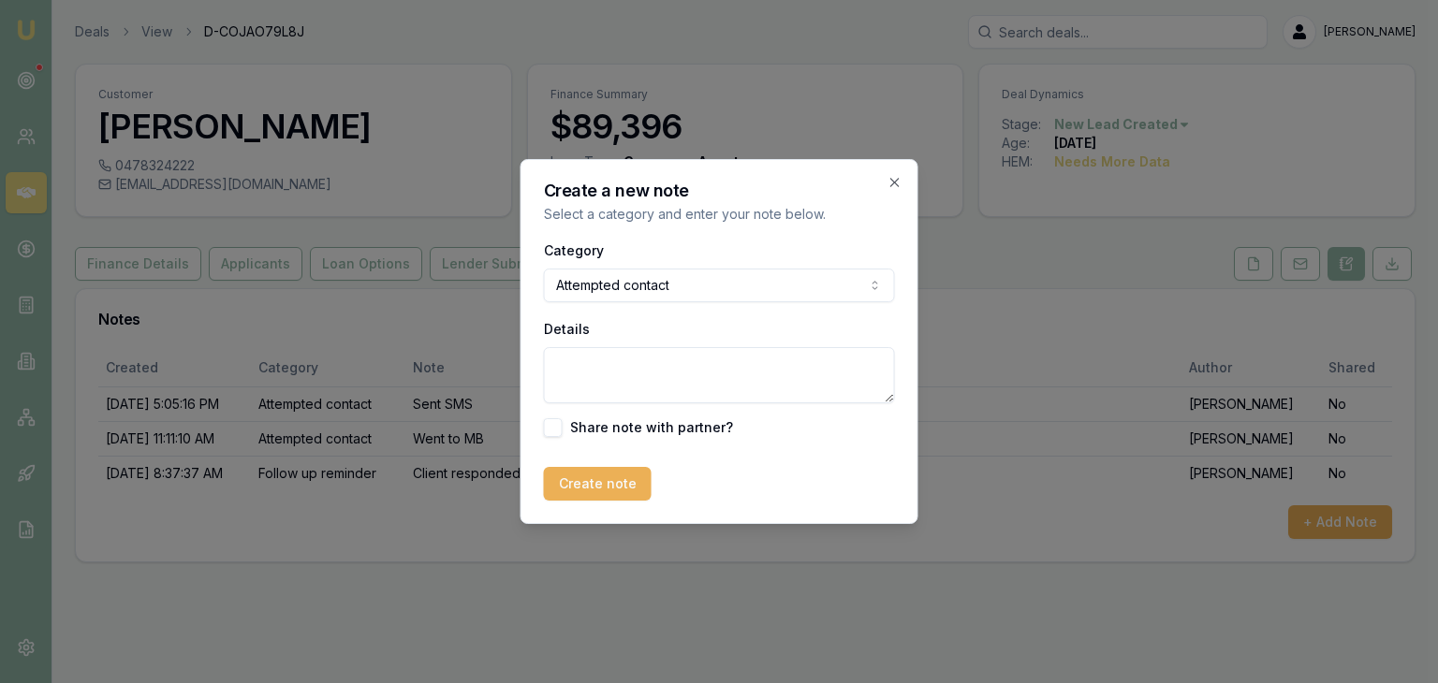
click at [597, 359] on textarea "Details" at bounding box center [719, 375] width 351 height 56
type textarea "Sent SMS"
click at [564, 479] on button "Create note" at bounding box center [598, 484] width 108 height 34
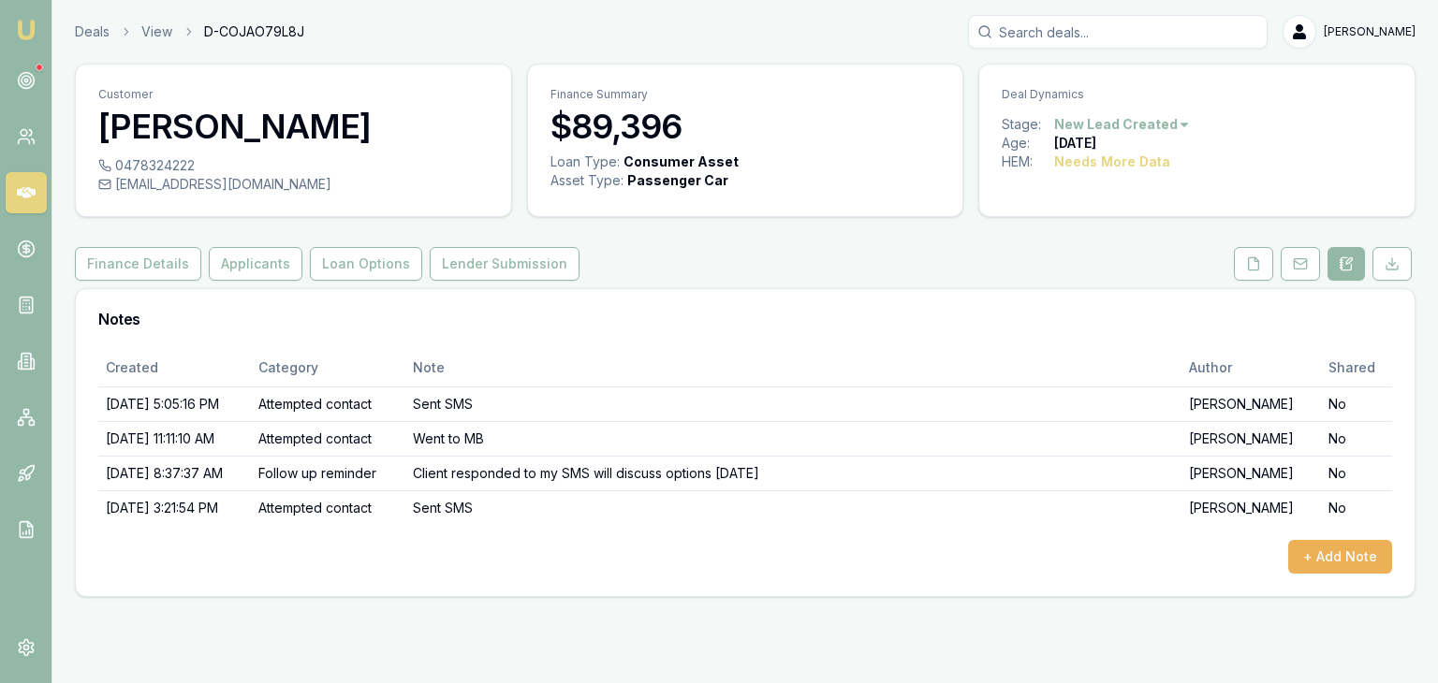
click at [22, 198] on icon at bounding box center [26, 192] width 19 height 19
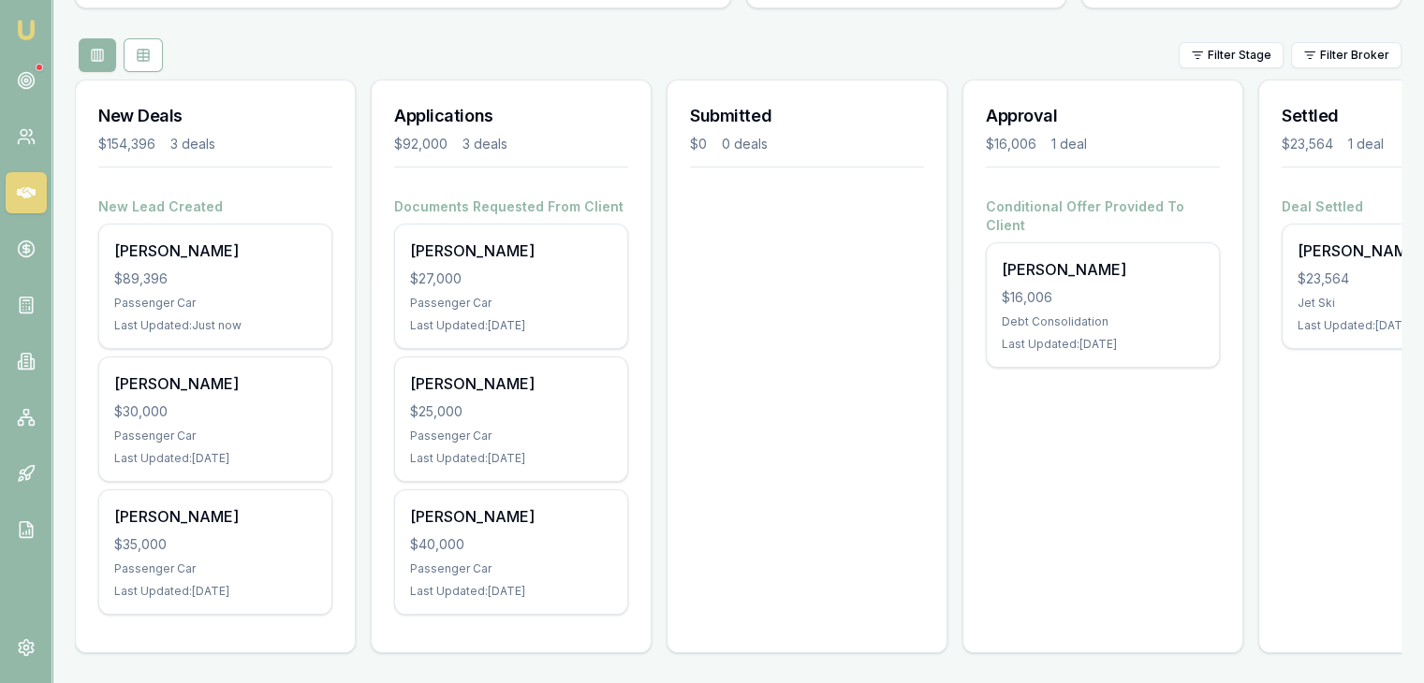
scroll to position [208, 0]
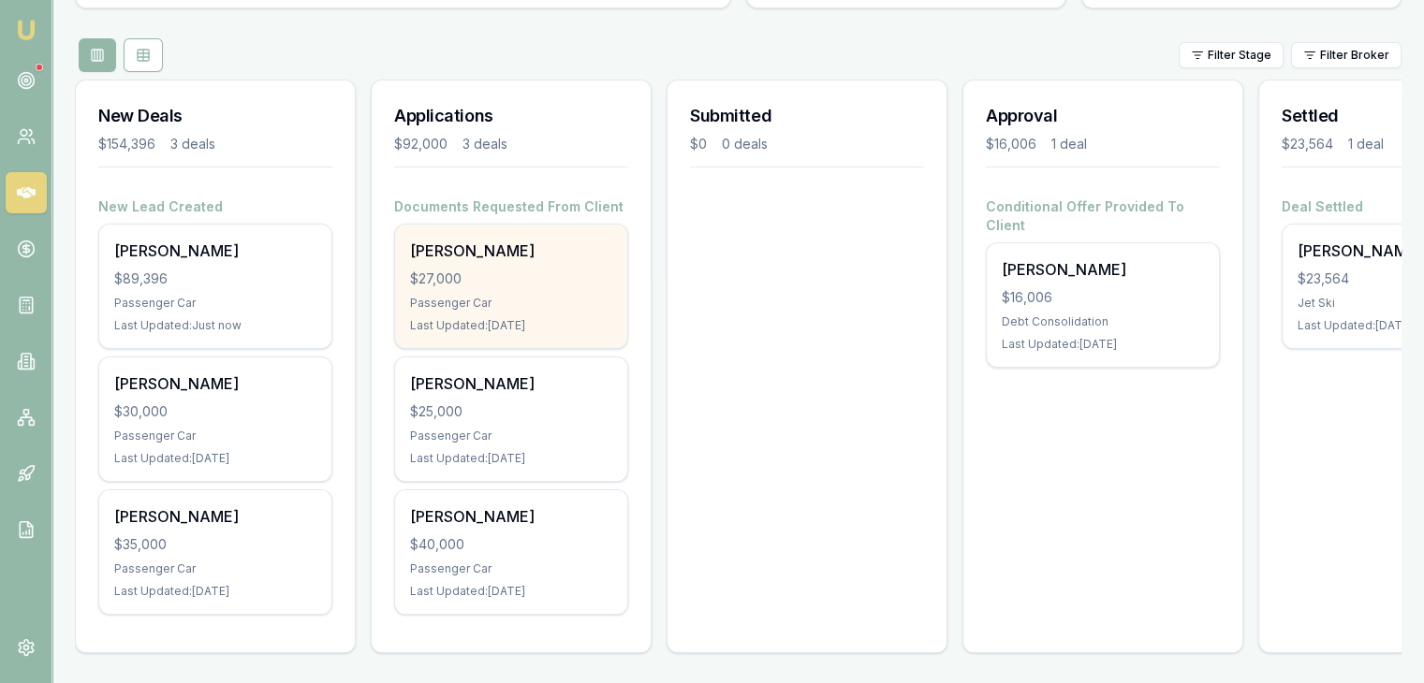
click at [535, 271] on div "$27,000" at bounding box center [511, 279] width 202 height 19
